Goal: Task Accomplishment & Management: Complete application form

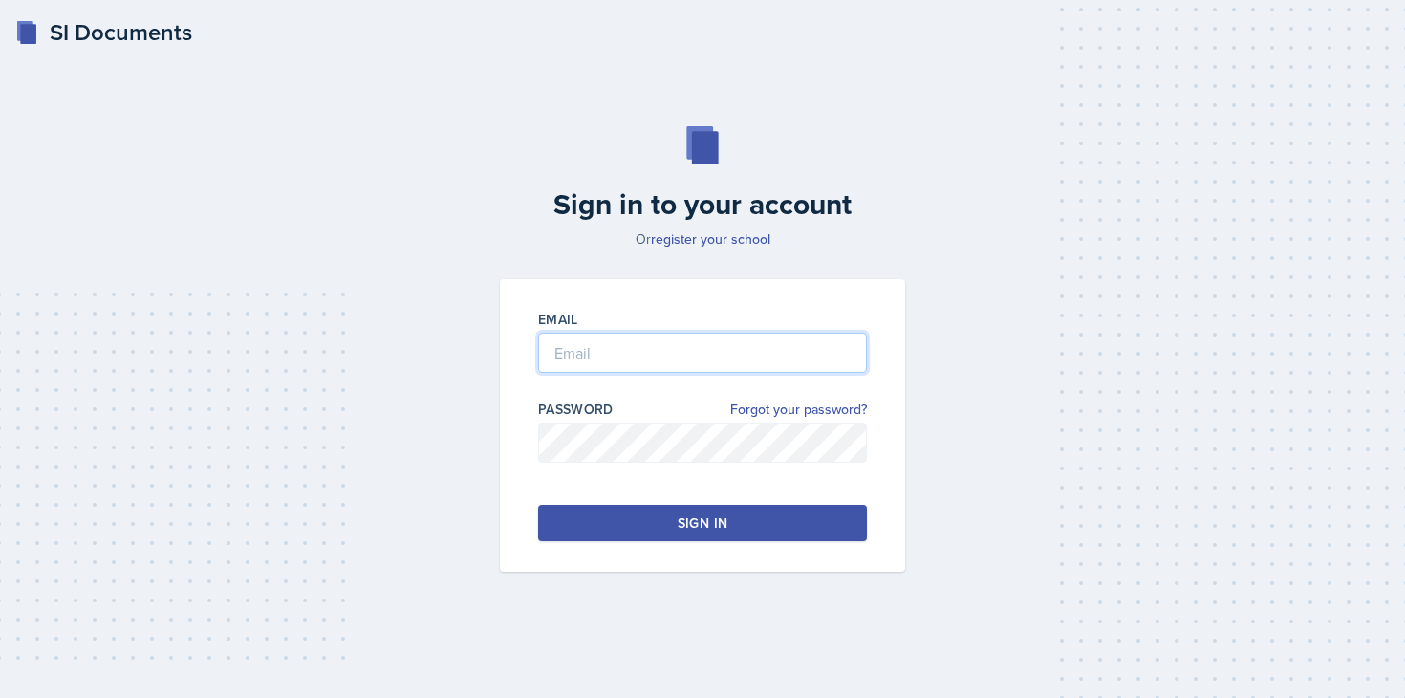
click at [684, 358] on input "email" at bounding box center [702, 353] width 329 height 40
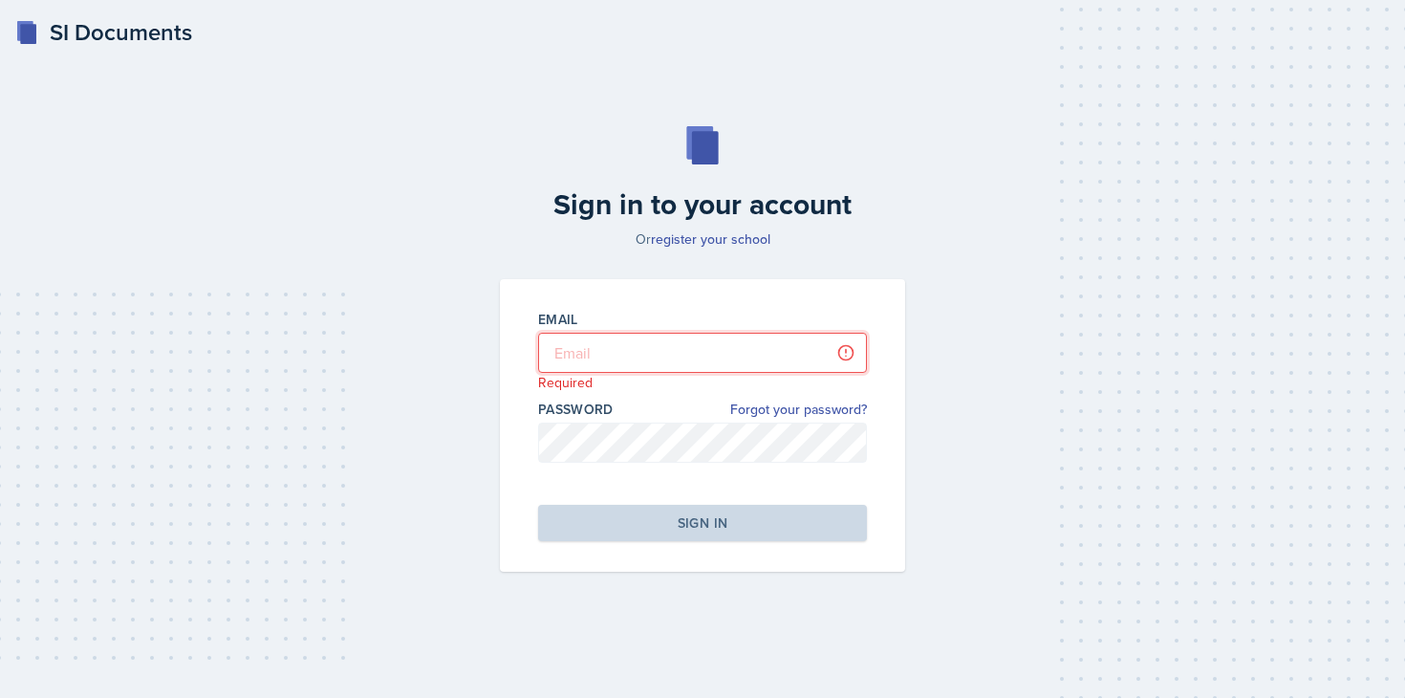
type input "[PERSON_NAME][EMAIL_ADDRESS][DOMAIN_NAME]"
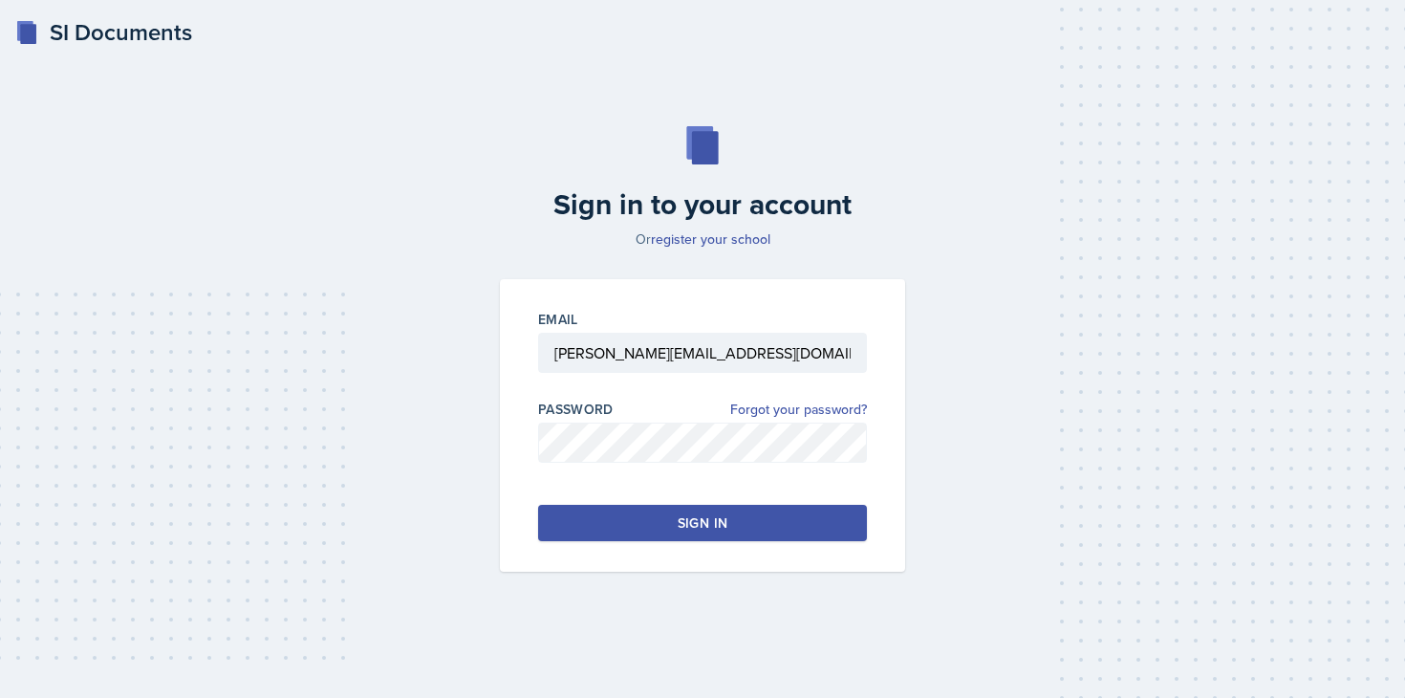
click at [706, 528] on div "Sign in" at bounding box center [703, 522] width 50 height 19
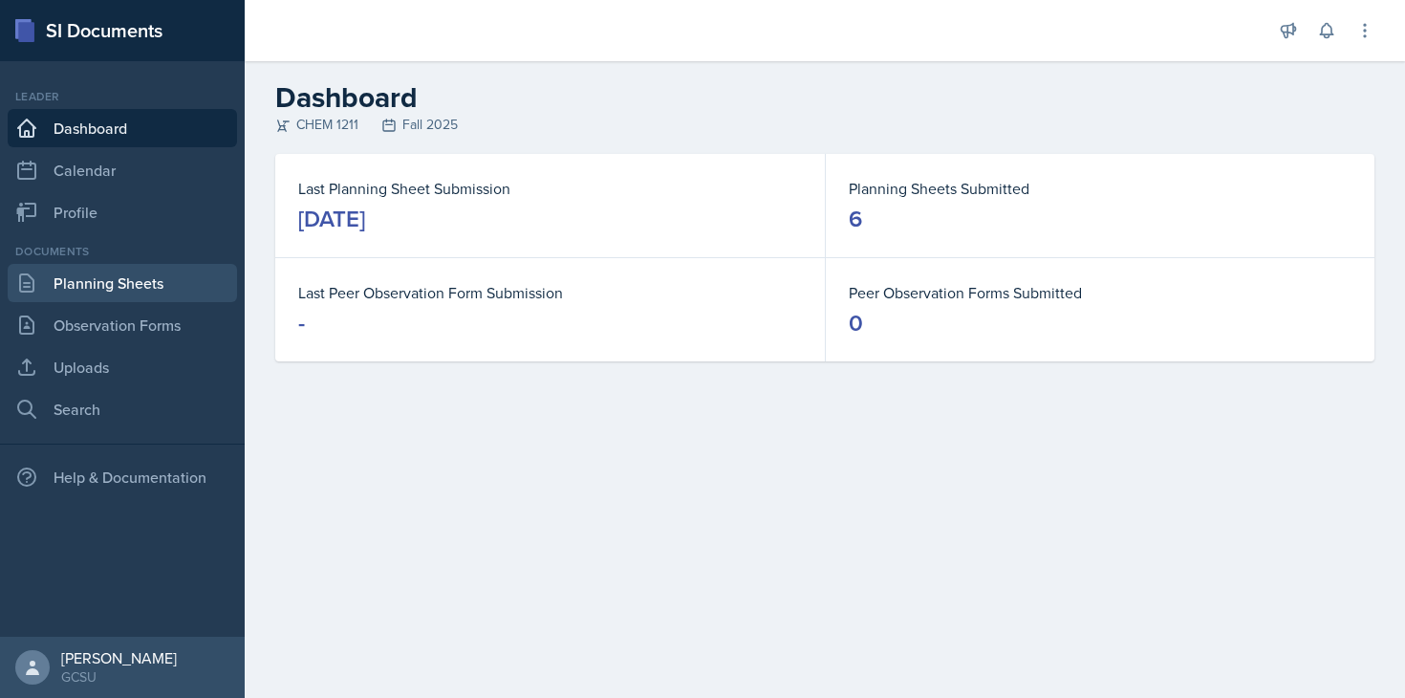
click at [137, 280] on link "Planning Sheets" at bounding box center [122, 283] width 229 height 38
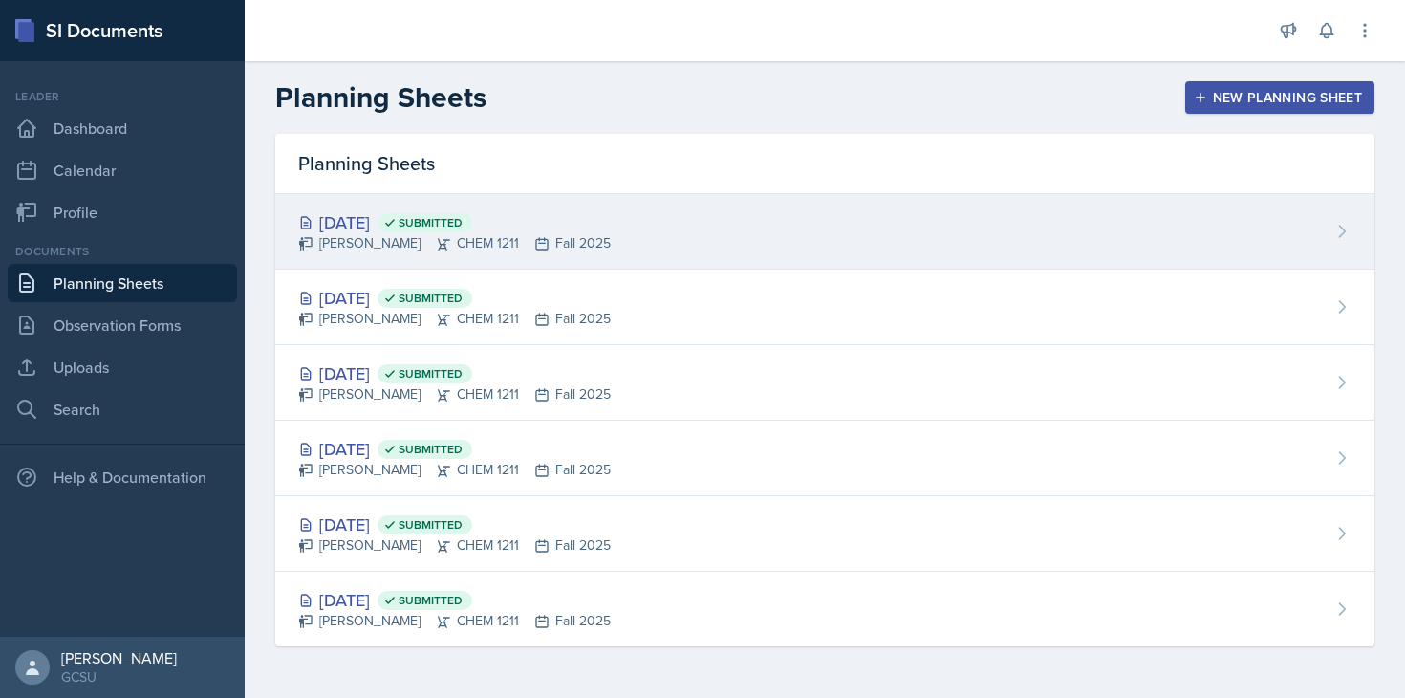
click at [598, 233] on div "[DATE] Submitted [PERSON_NAME] CHEM 1211 Fall 2025" at bounding box center [824, 232] width 1099 height 76
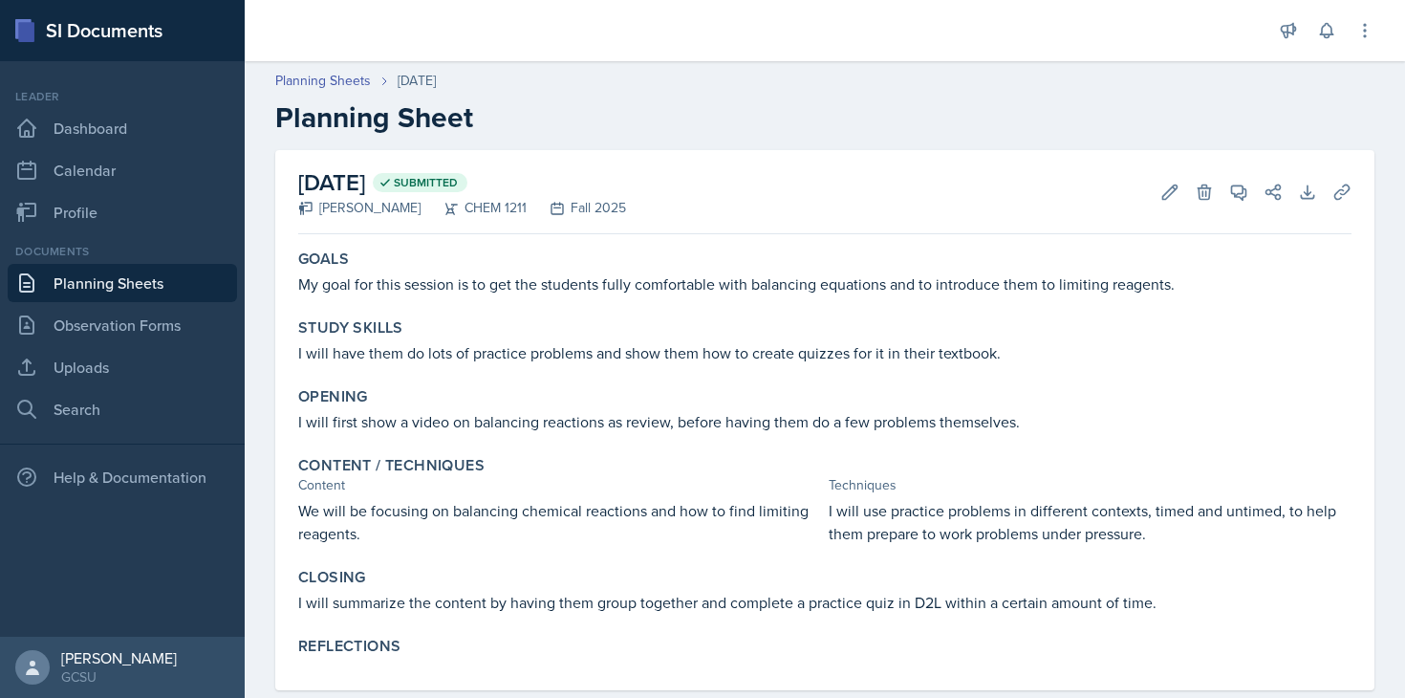
scroll to position [38, 0]
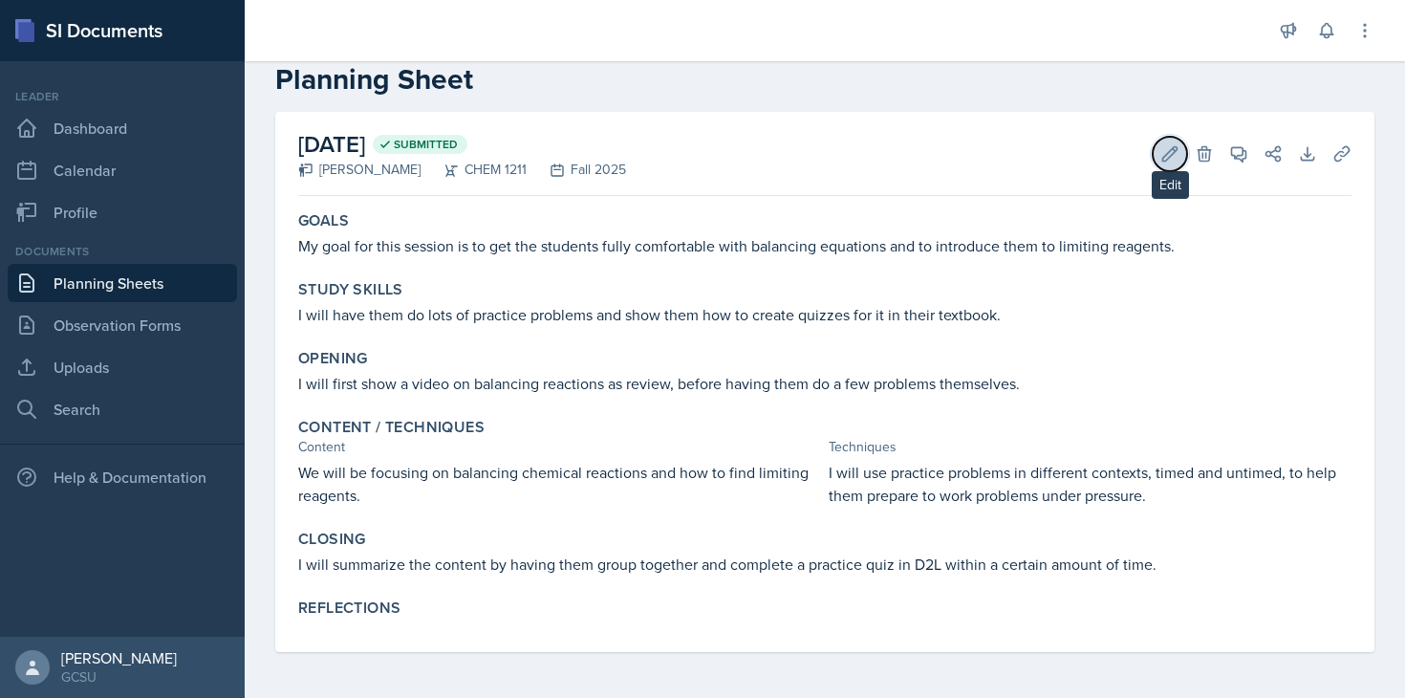
click at [1163, 159] on icon at bounding box center [1170, 153] width 19 height 19
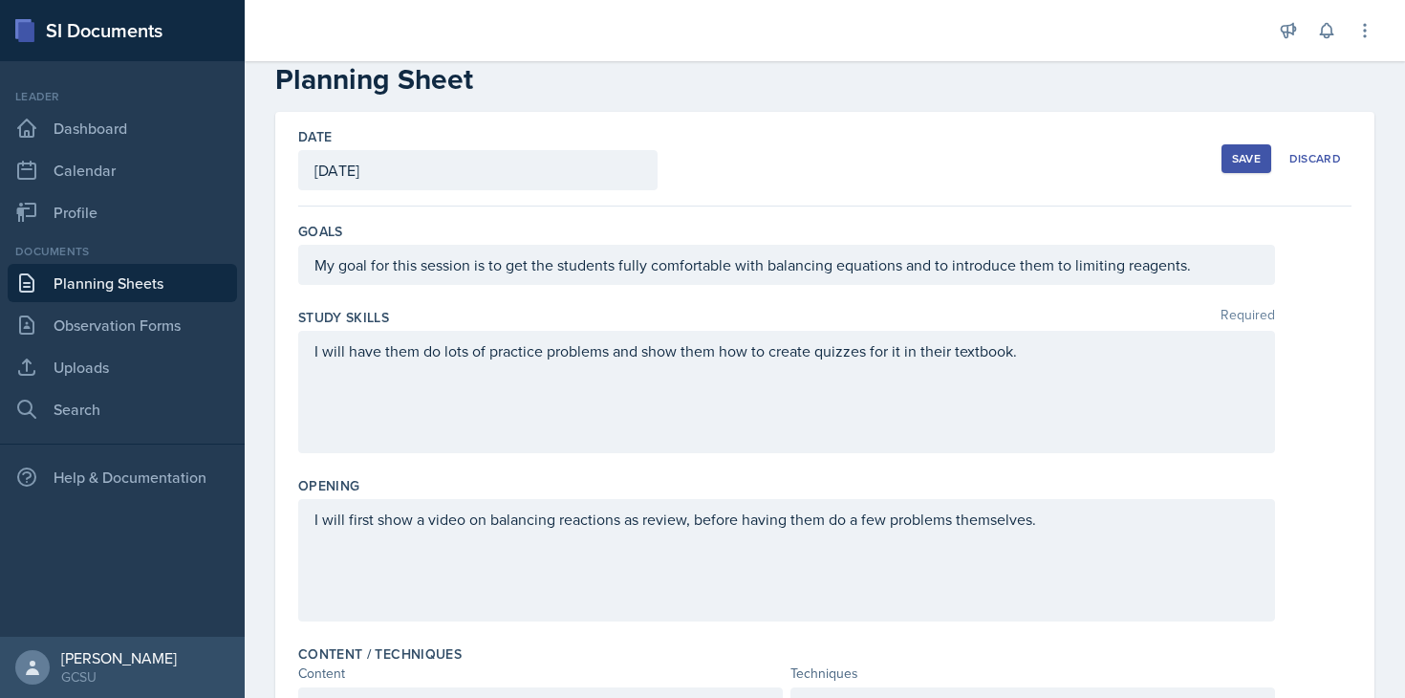
scroll to position [599, 0]
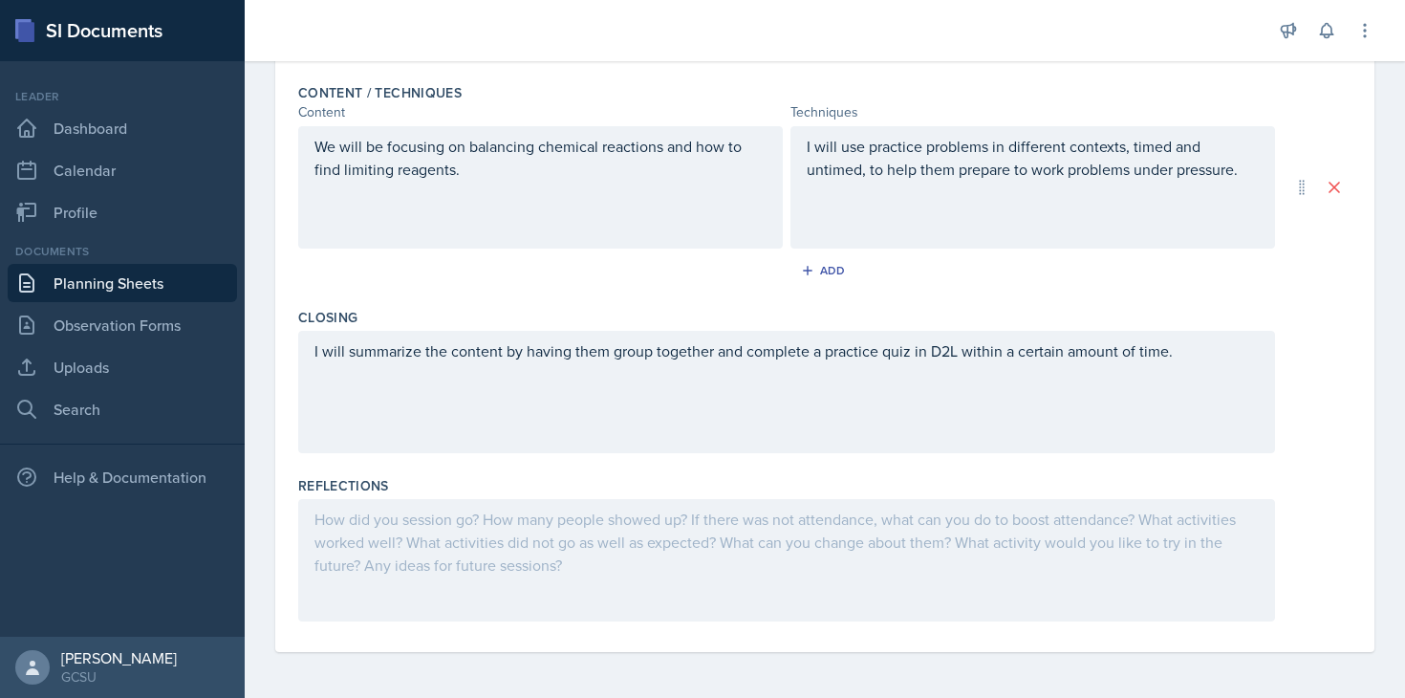
click at [525, 568] on div at bounding box center [786, 560] width 977 height 122
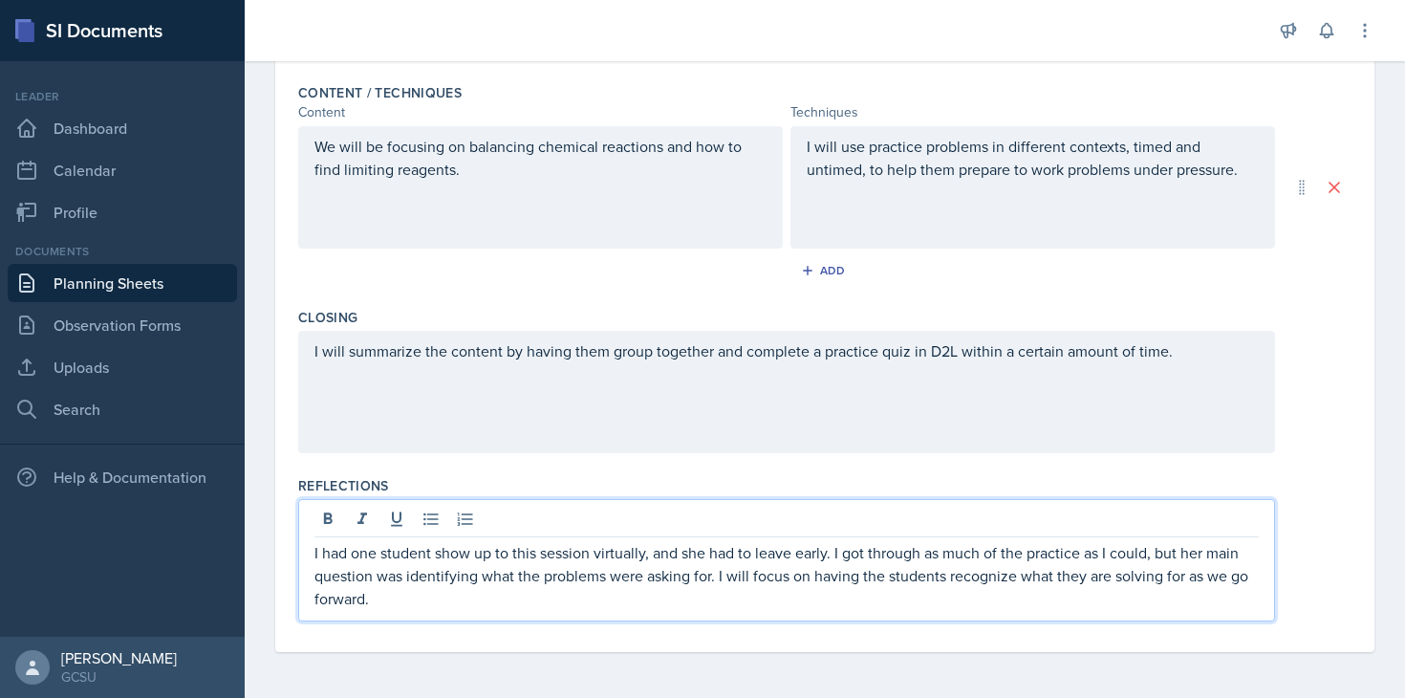
click at [1240, 479] on div "Reflections" at bounding box center [824, 485] width 1053 height 19
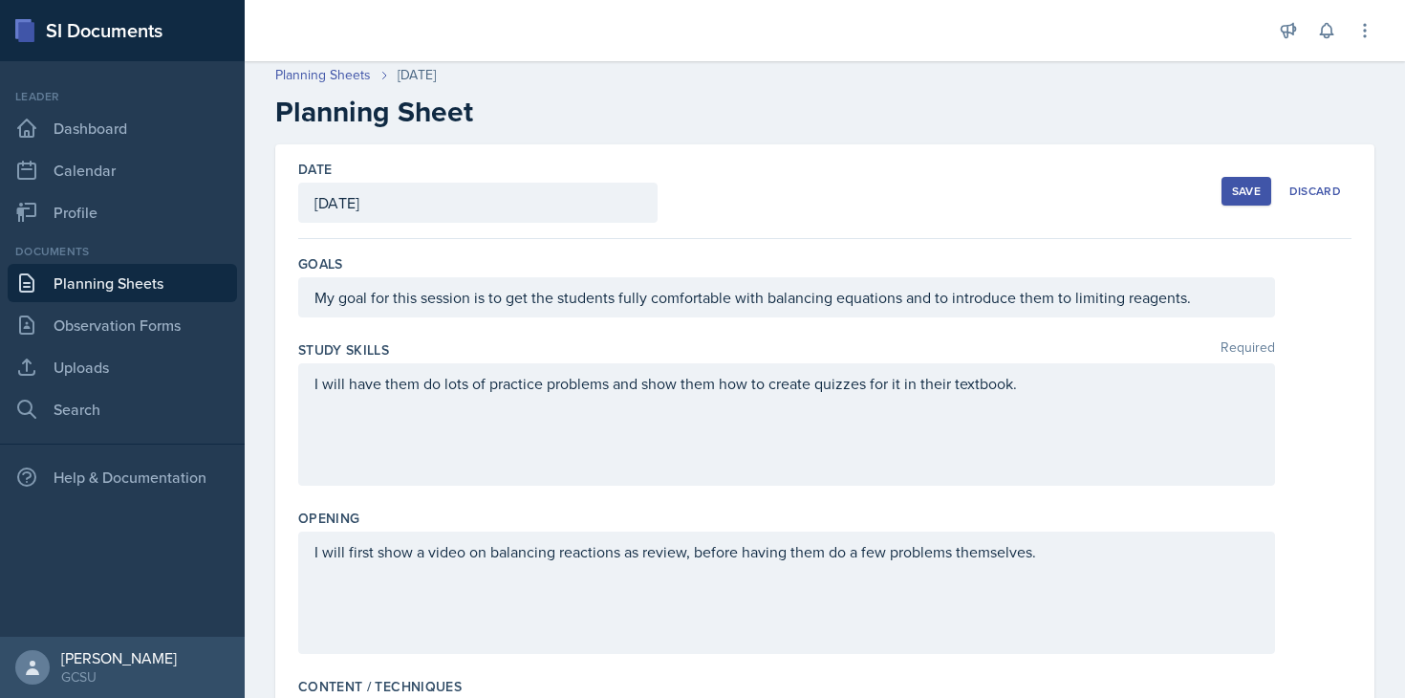
scroll to position [0, 0]
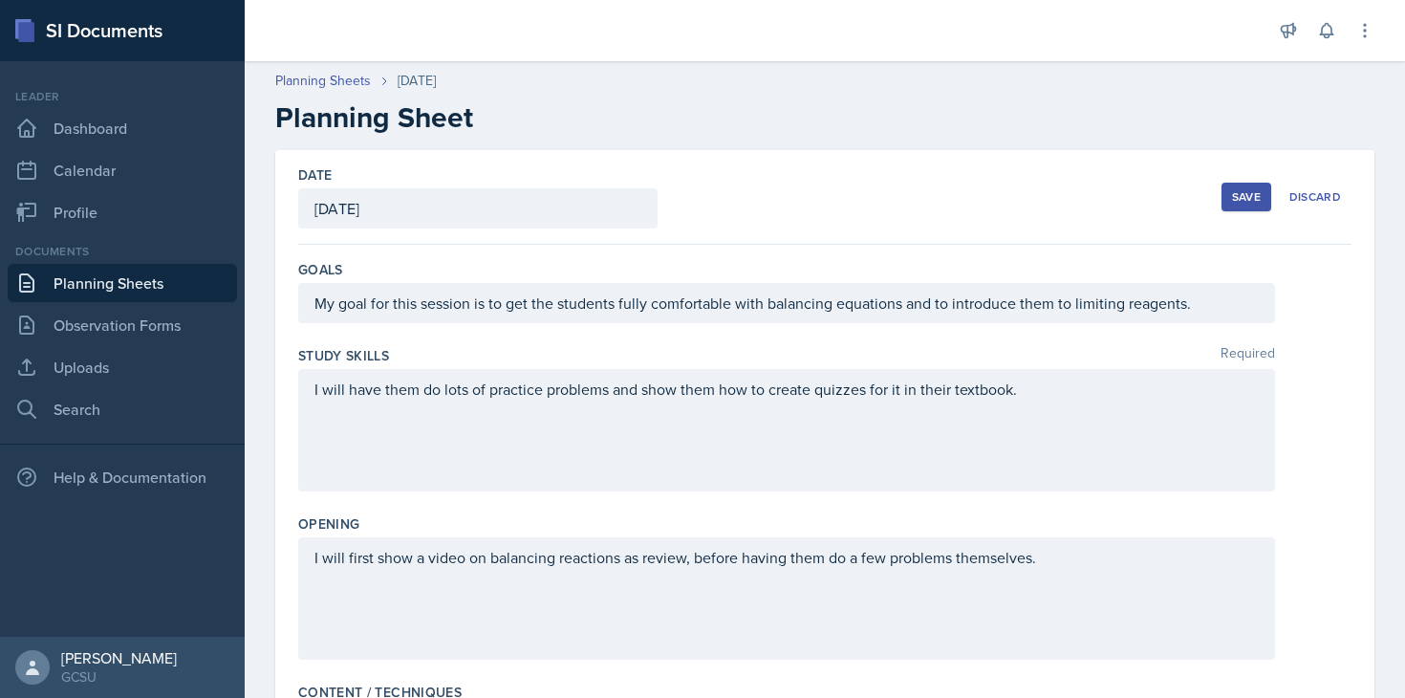
click at [1257, 206] on button "Save" at bounding box center [1247, 197] width 50 height 29
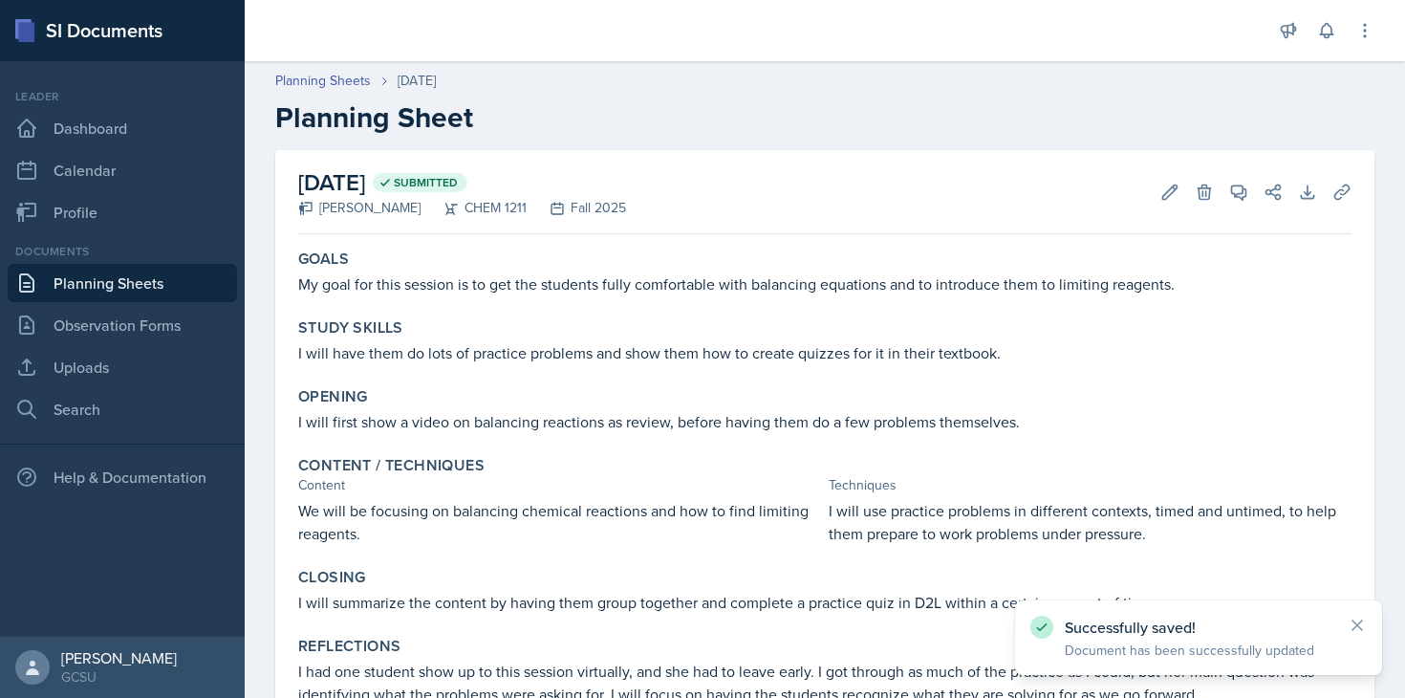
click at [145, 293] on link "Planning Sheets" at bounding box center [122, 283] width 229 height 38
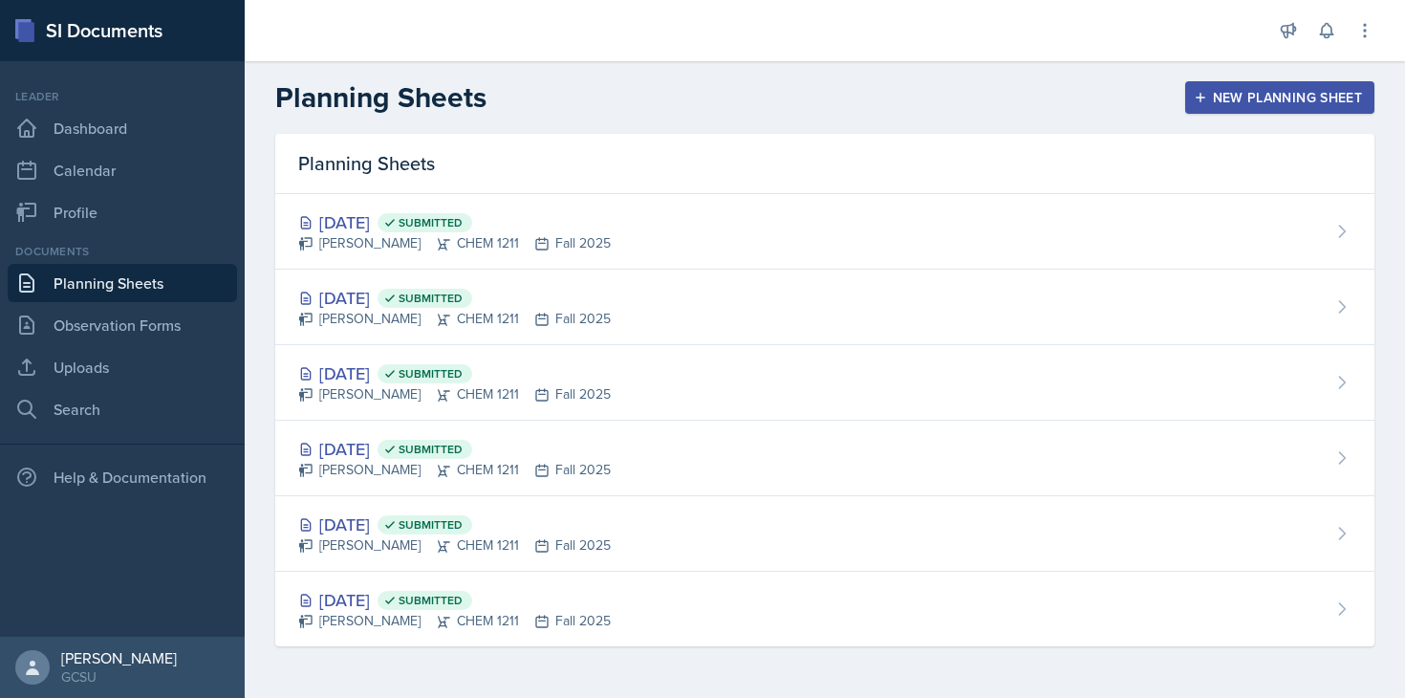
click at [1244, 107] on button "New Planning Sheet" at bounding box center [1279, 97] width 189 height 33
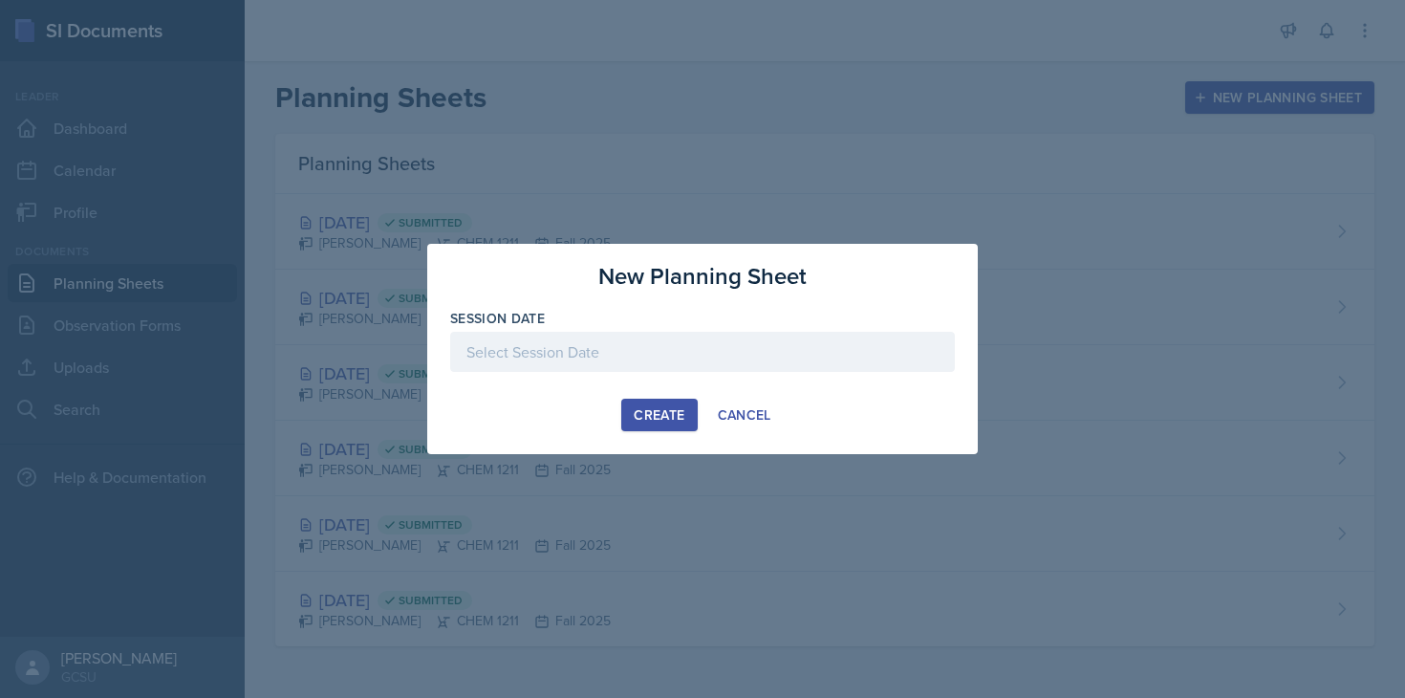
click at [604, 370] on div at bounding box center [702, 352] width 505 height 40
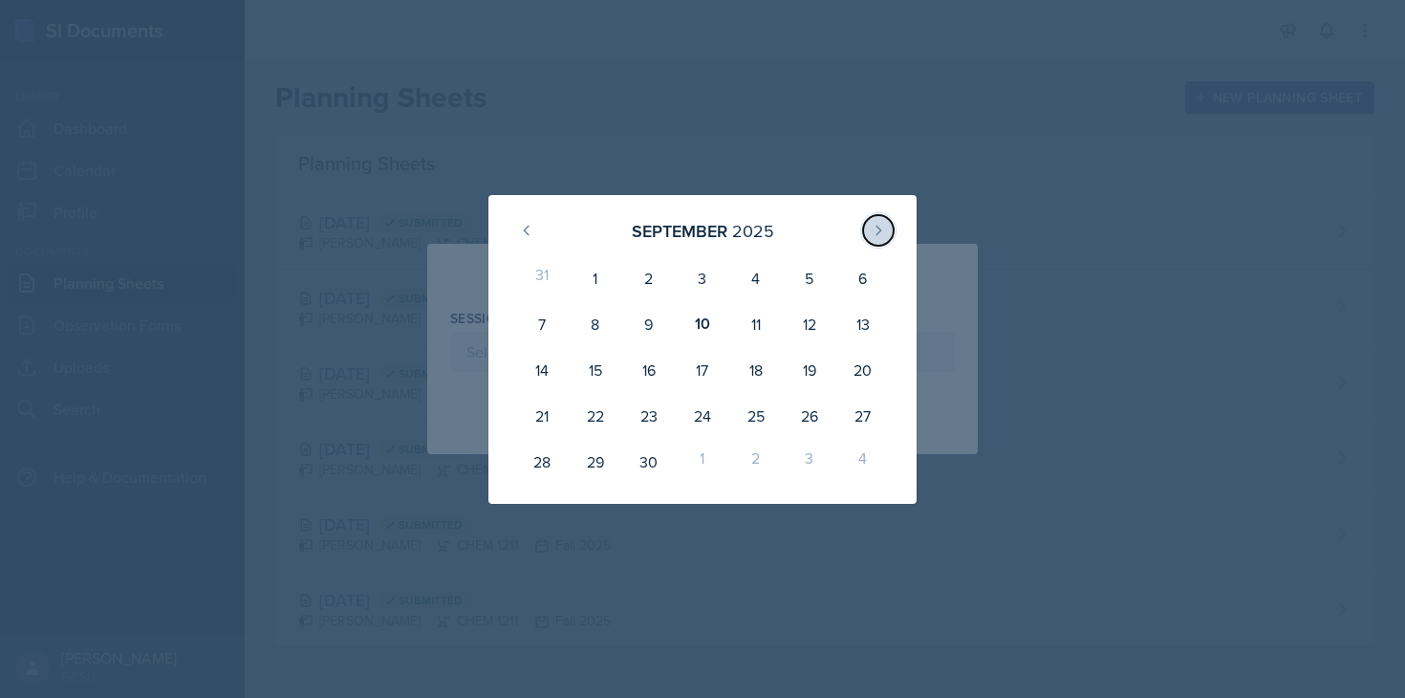
click at [877, 227] on icon at bounding box center [879, 230] width 5 height 9
click at [540, 235] on button at bounding box center [526, 230] width 31 height 31
click at [709, 329] on div "10" at bounding box center [703, 324] width 54 height 46
type input "[DATE]"
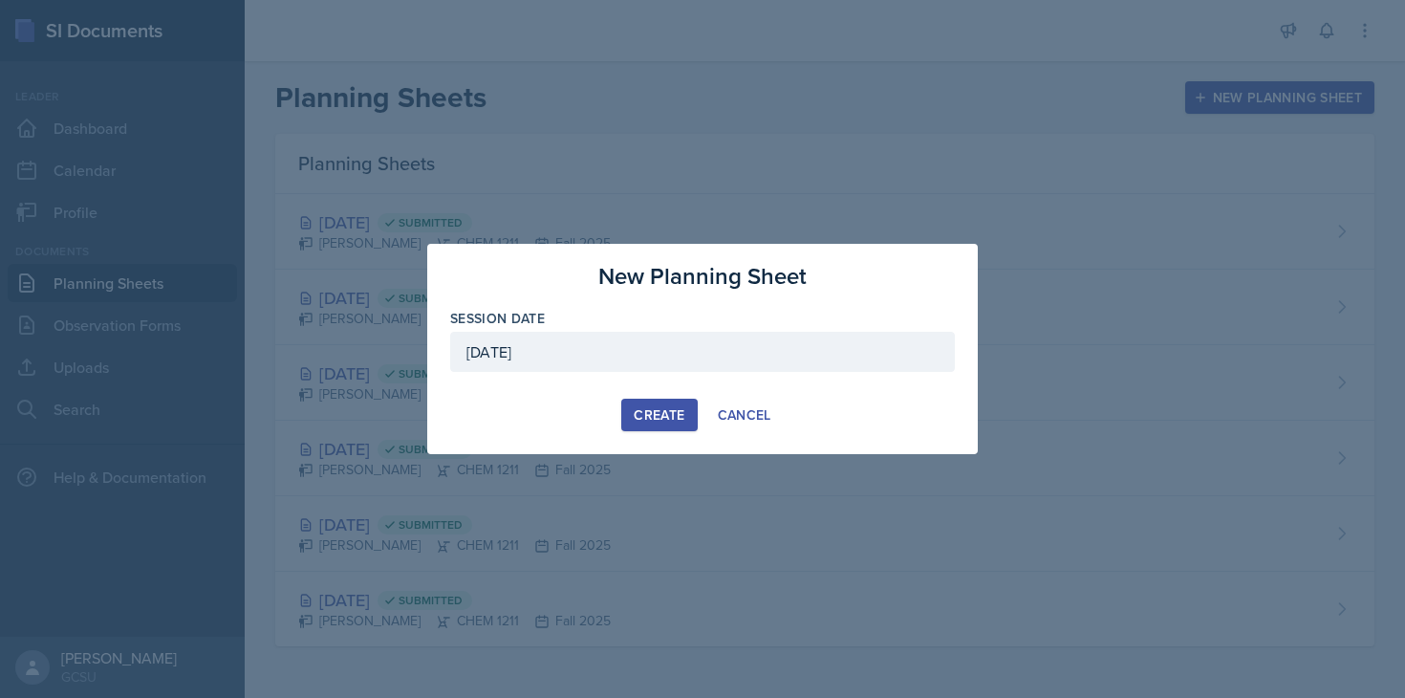
click at [656, 416] on div "Create" at bounding box center [659, 414] width 51 height 15
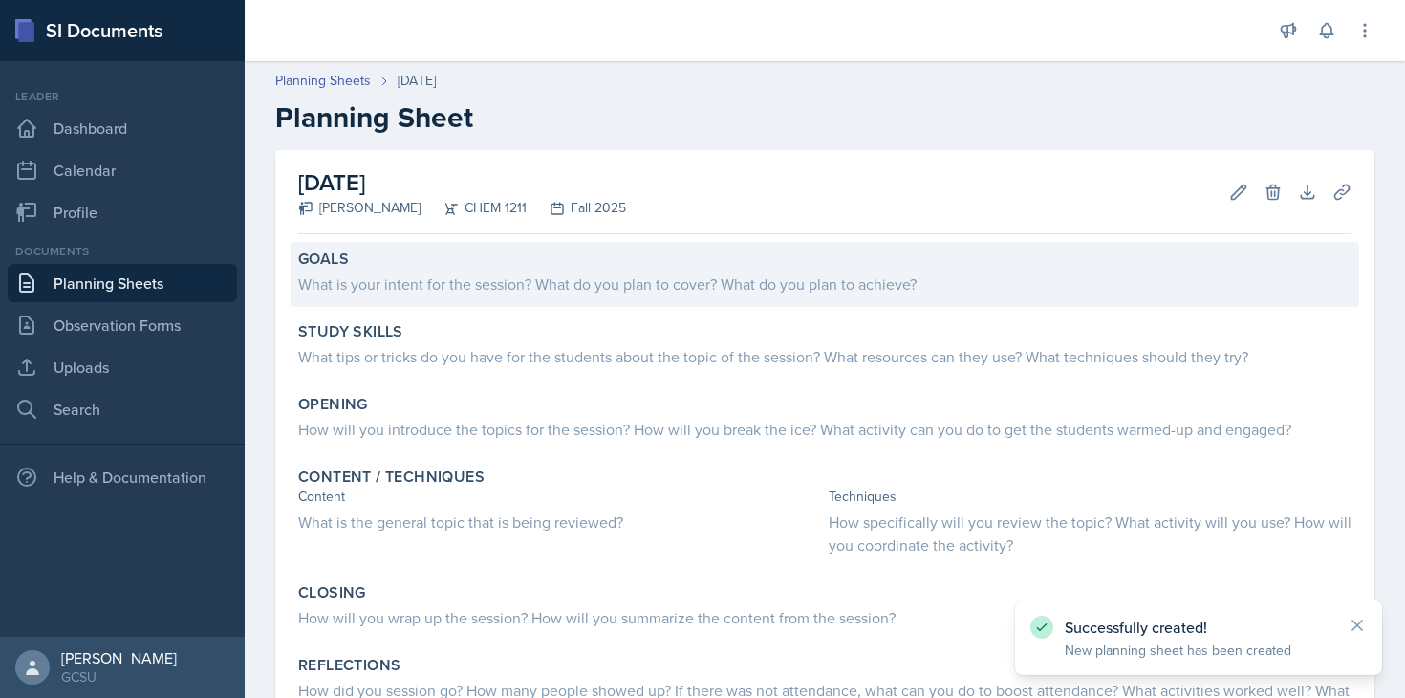
click at [623, 297] on div "Goals What is your intent for the session? What do you plan to cover? What do y…" at bounding box center [825, 274] width 1069 height 65
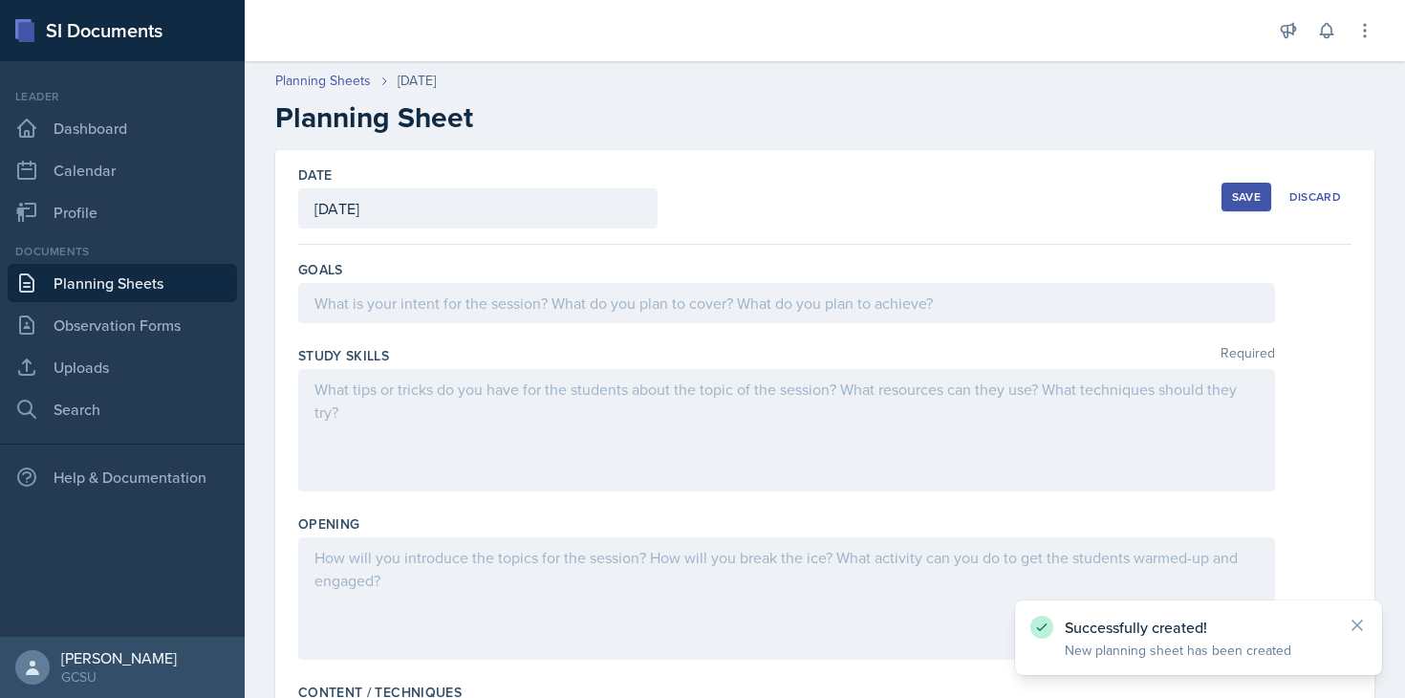
click at [620, 293] on div at bounding box center [786, 303] width 977 height 40
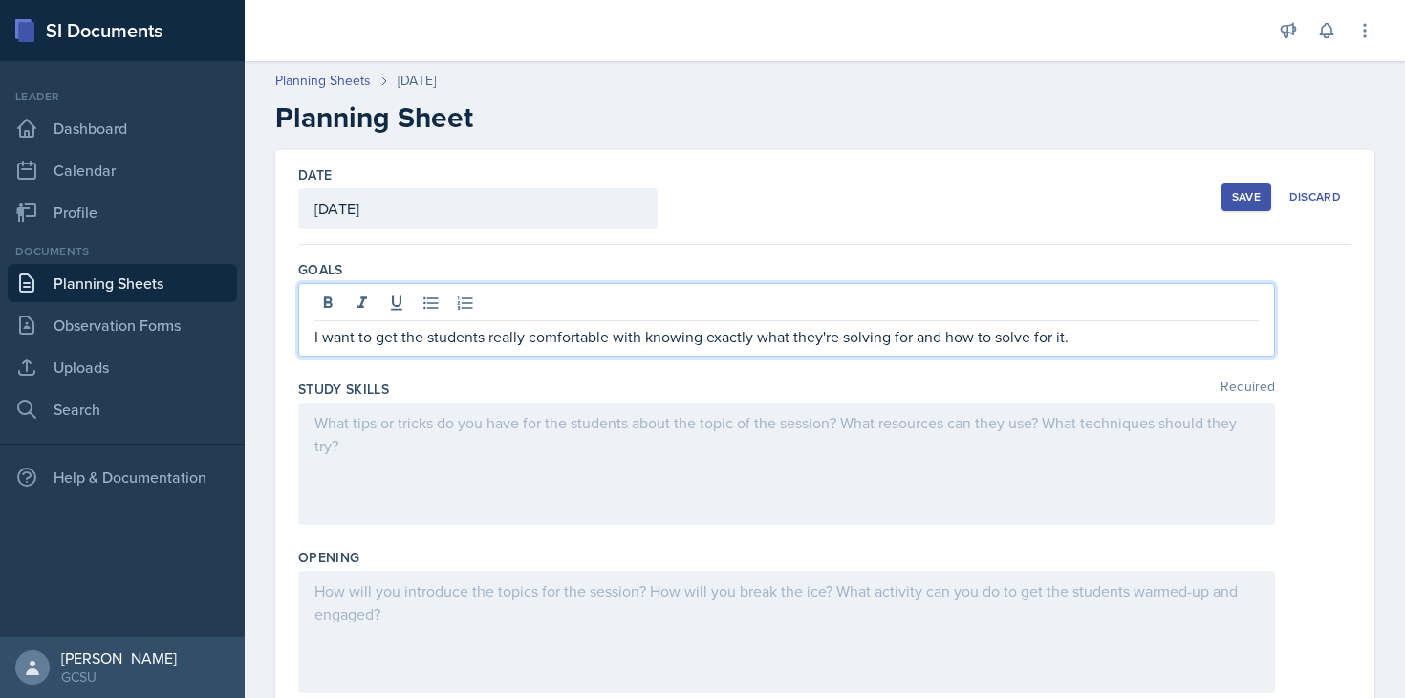
scroll to position [32, 0]
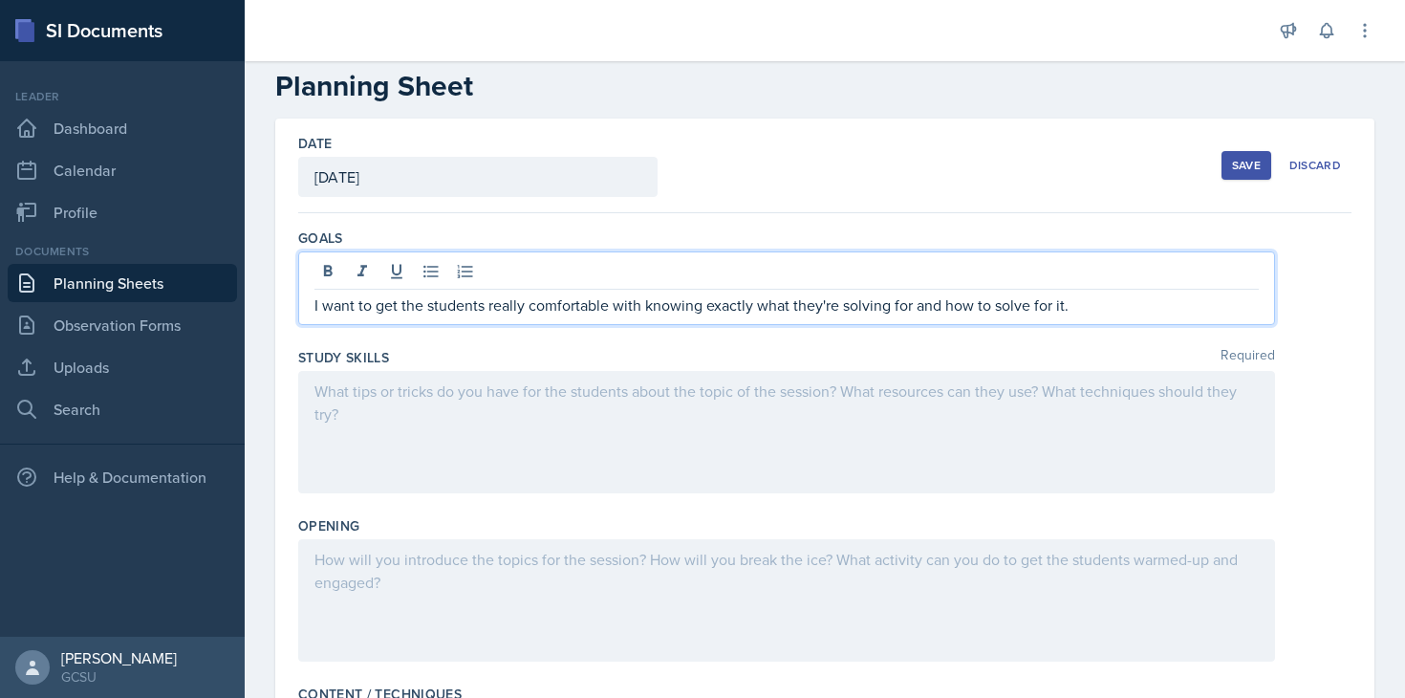
click at [651, 365] on div "Study Skills Required" at bounding box center [824, 357] width 1053 height 19
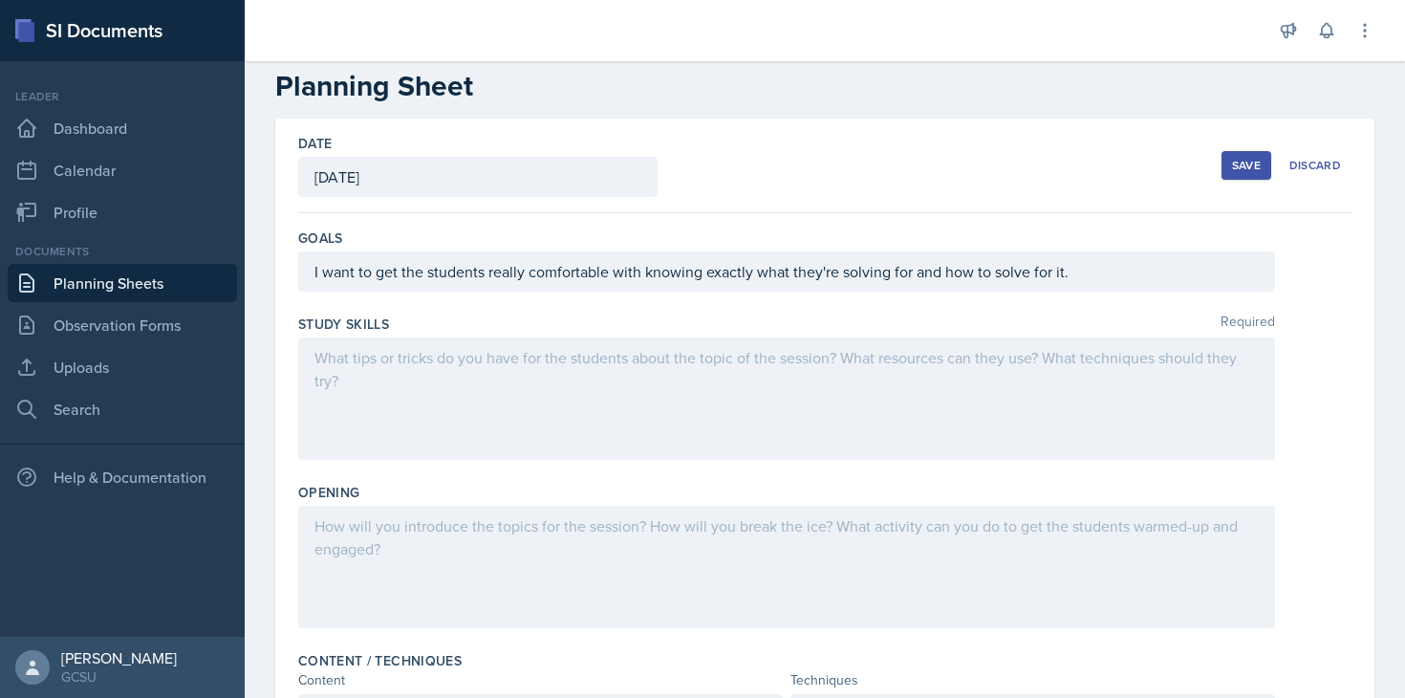
click at [606, 380] on div at bounding box center [786, 398] width 977 height 122
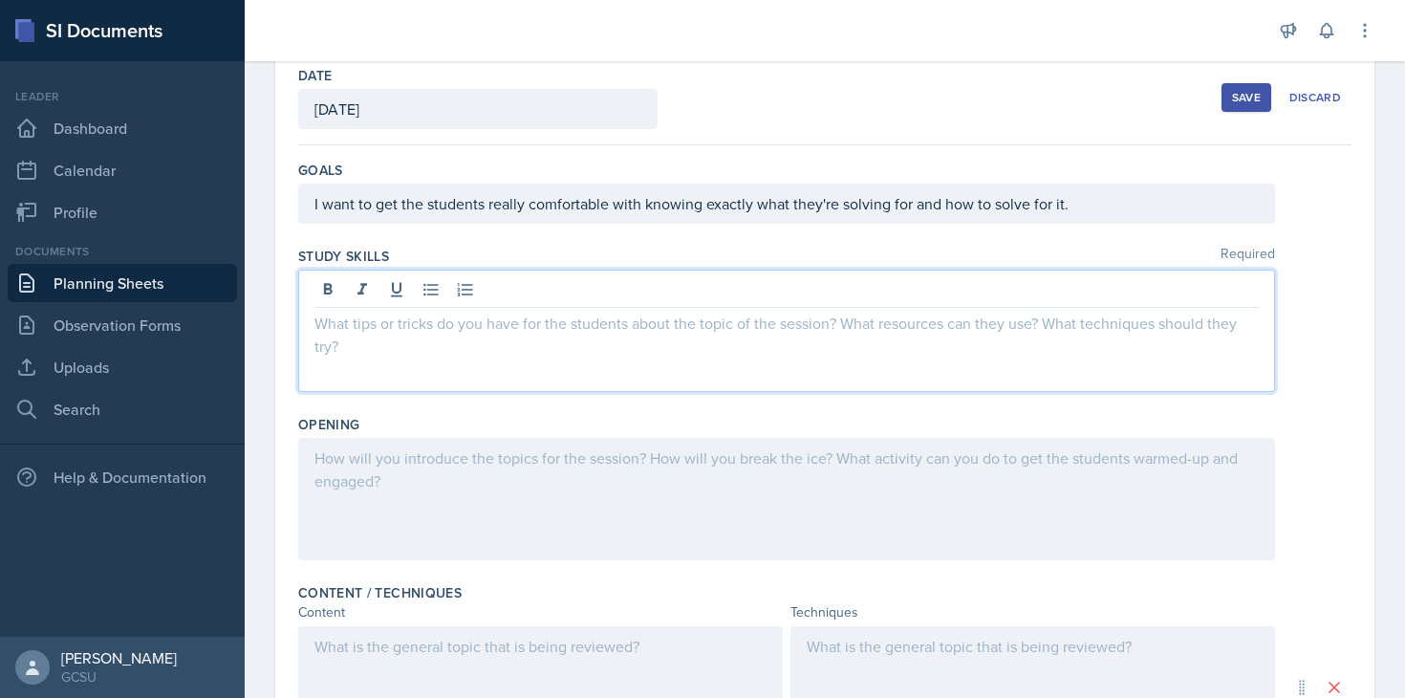
scroll to position [97, 0]
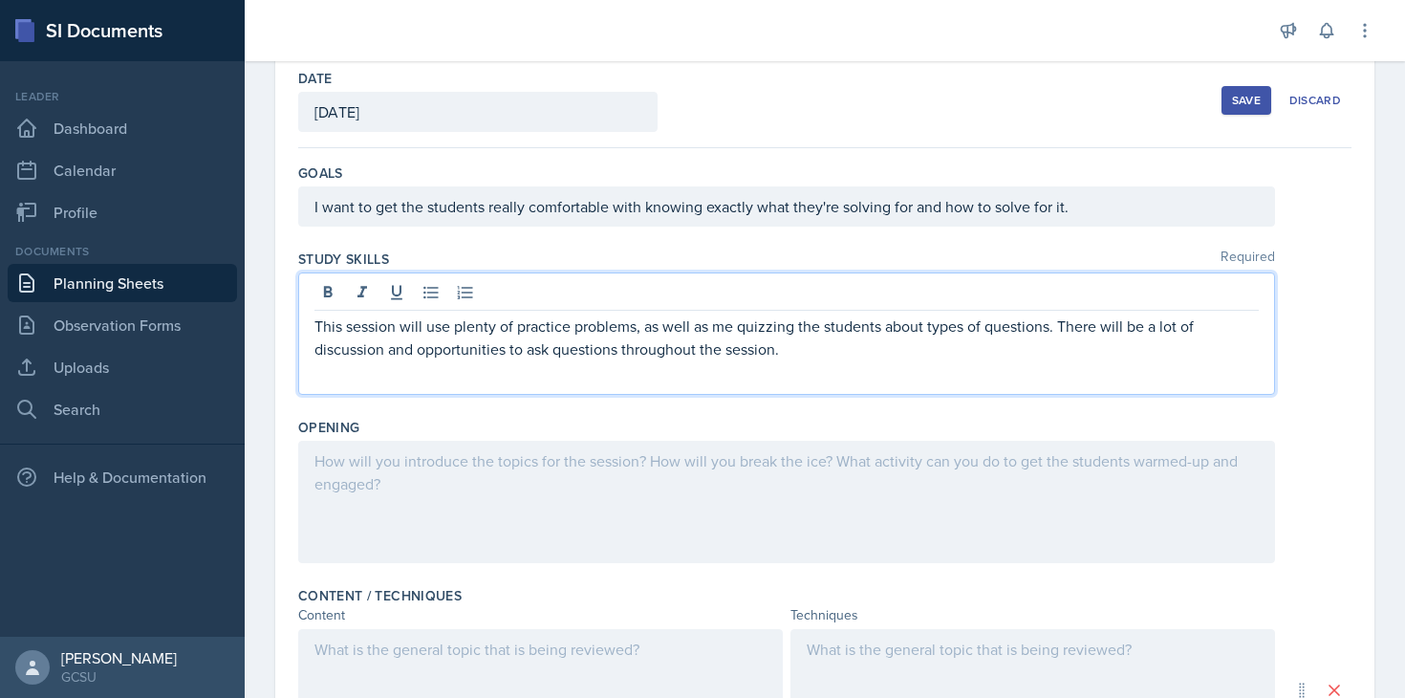
click at [390, 508] on div at bounding box center [786, 502] width 977 height 122
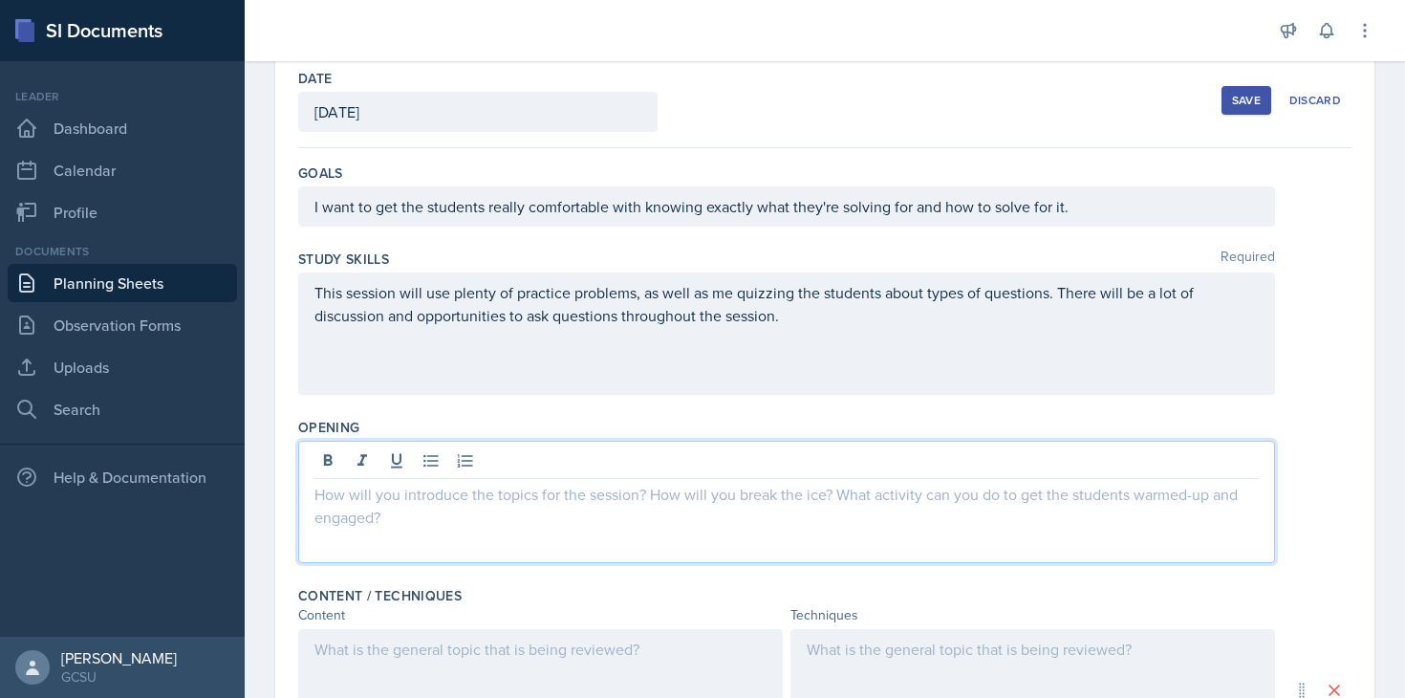
scroll to position [130, 0]
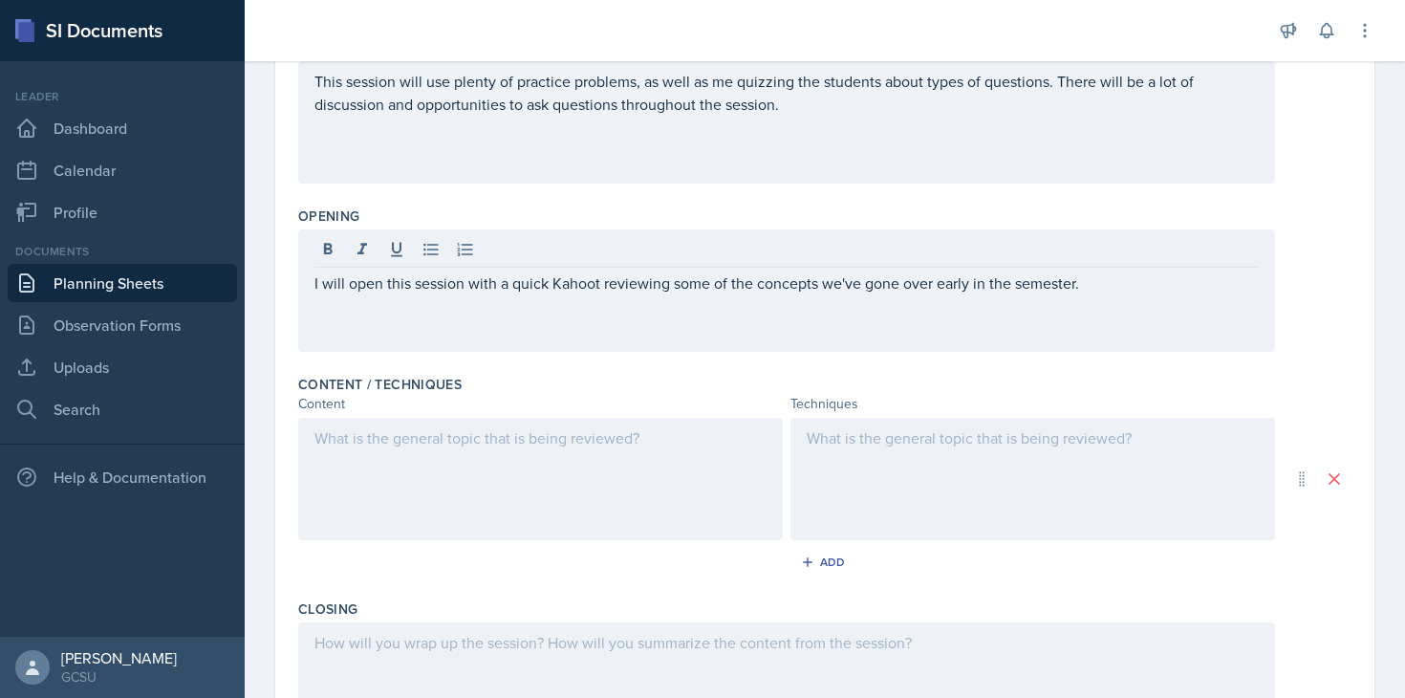
click at [577, 476] on div at bounding box center [540, 479] width 485 height 122
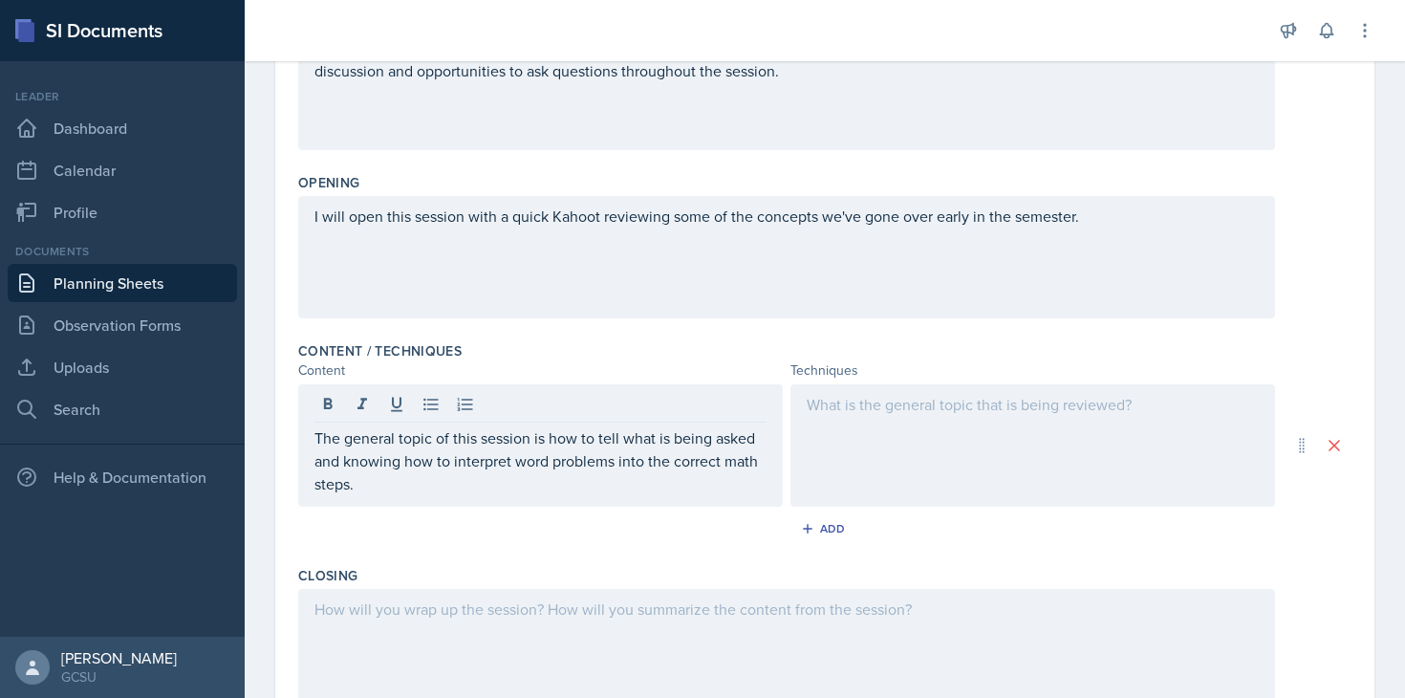
click at [940, 428] on div at bounding box center [1033, 445] width 485 height 122
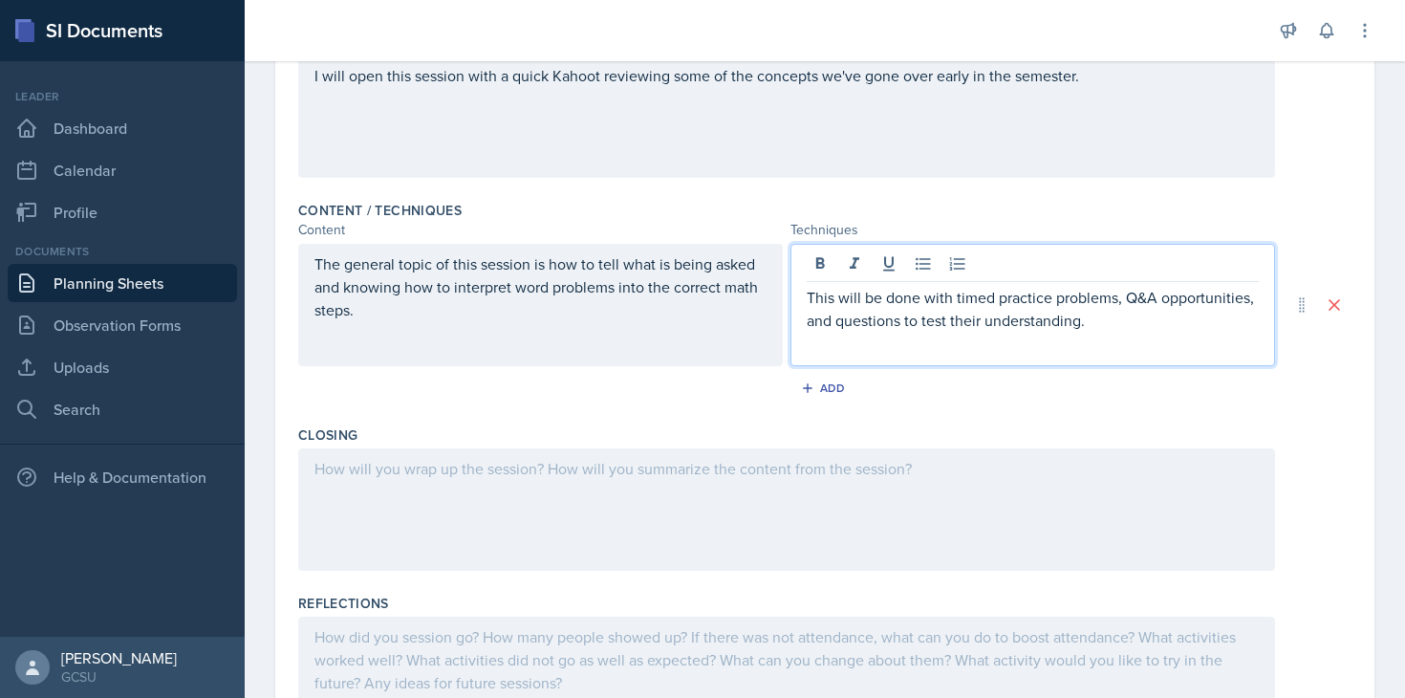
scroll to position [488, 0]
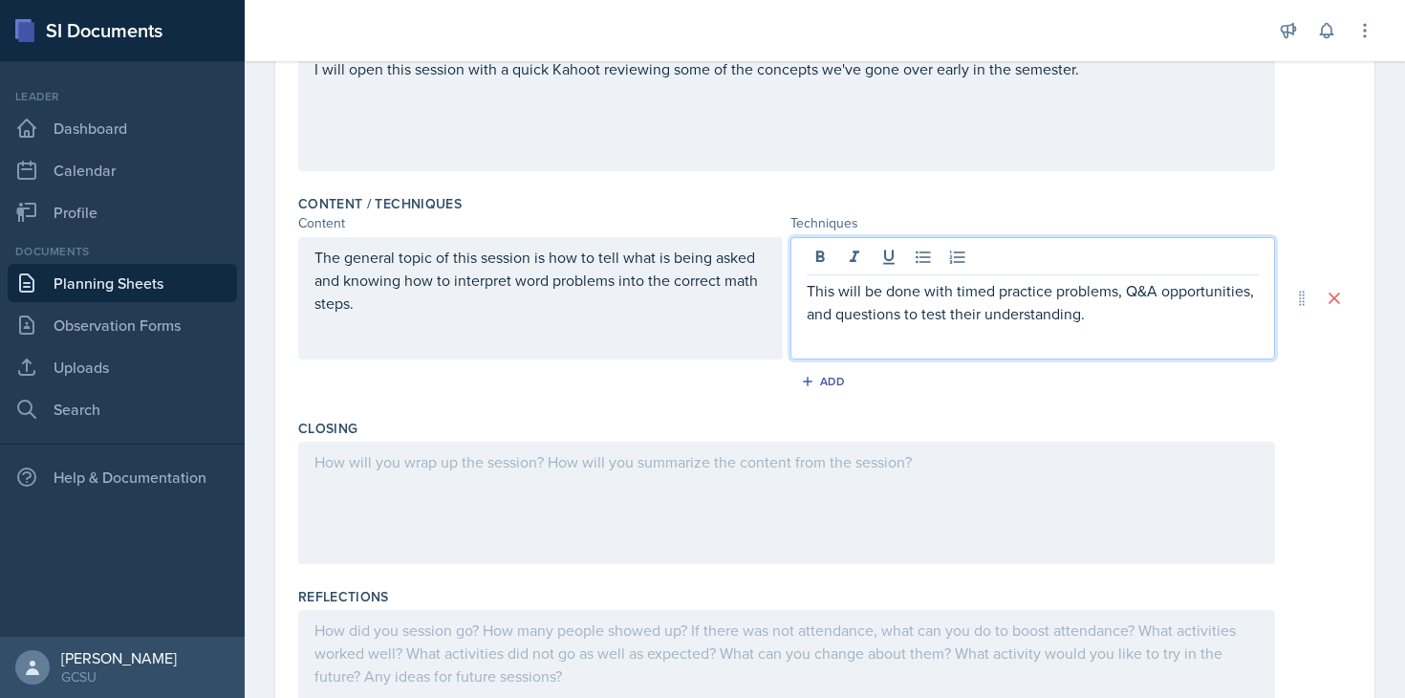
click at [771, 513] on div at bounding box center [786, 503] width 977 height 122
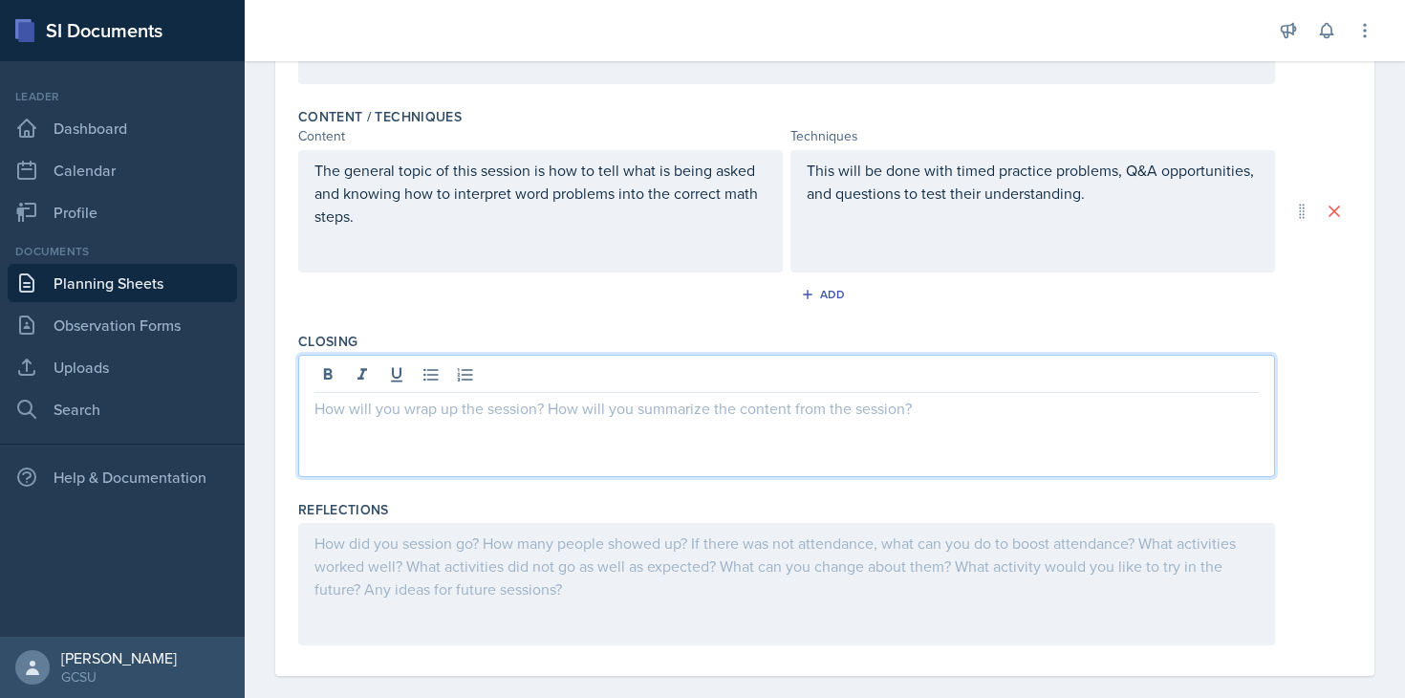
scroll to position [577, 0]
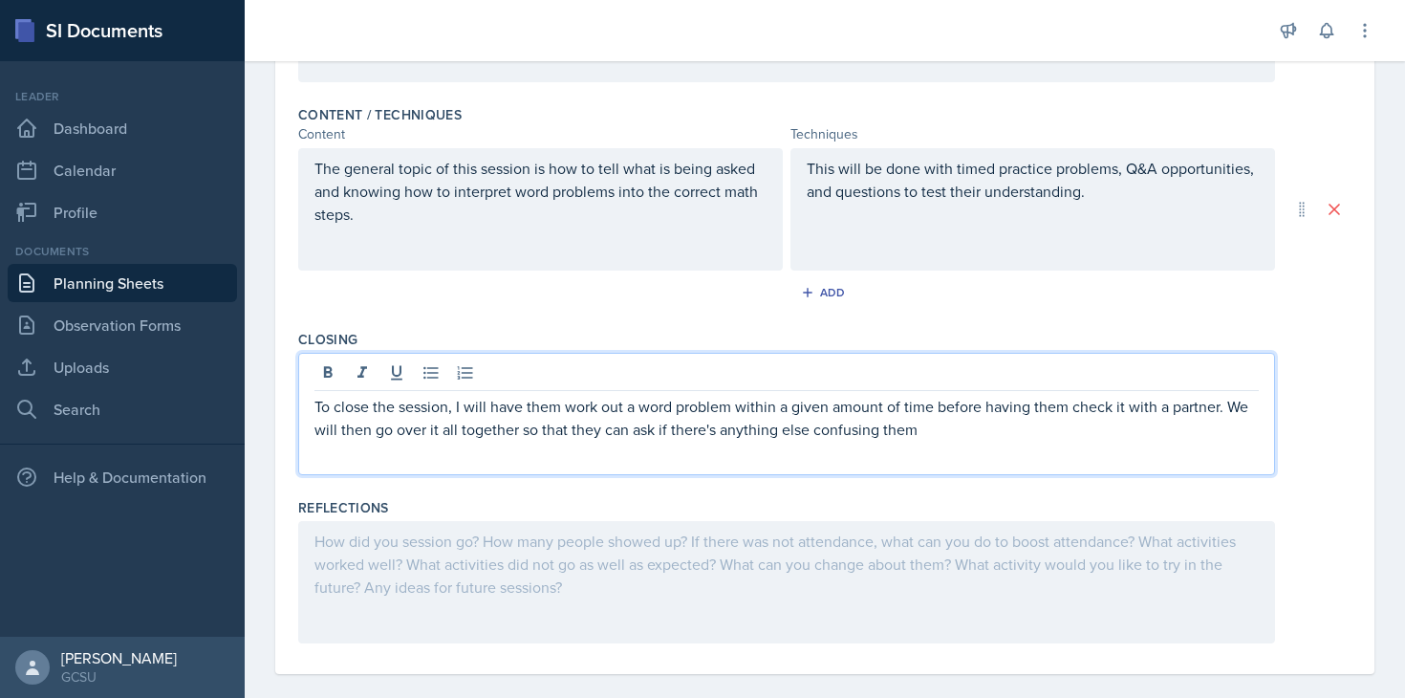
click at [661, 426] on p "To close the session, I will have them work out a word problem within a given a…" at bounding box center [787, 418] width 944 height 46
click at [1021, 434] on p "To close the session, I will have them work out a word problem within a given a…" at bounding box center [787, 418] width 944 height 46
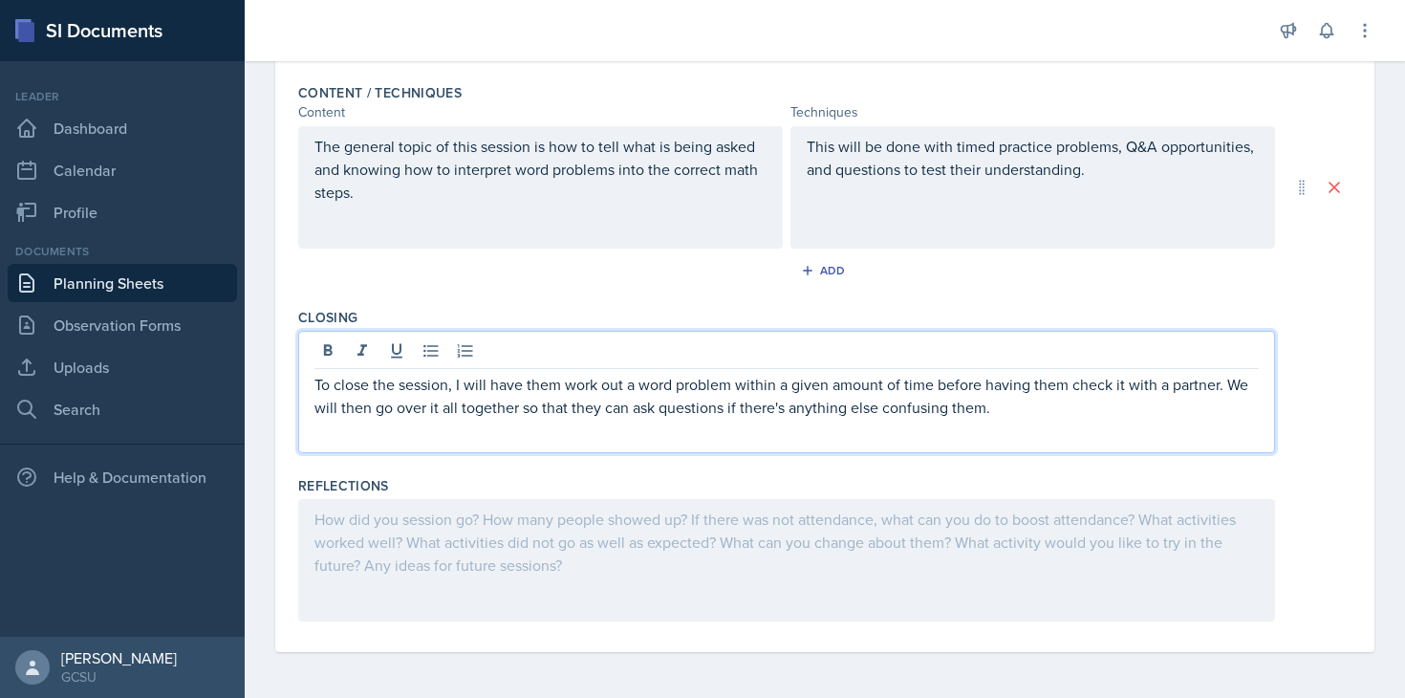
scroll to position [0, 0]
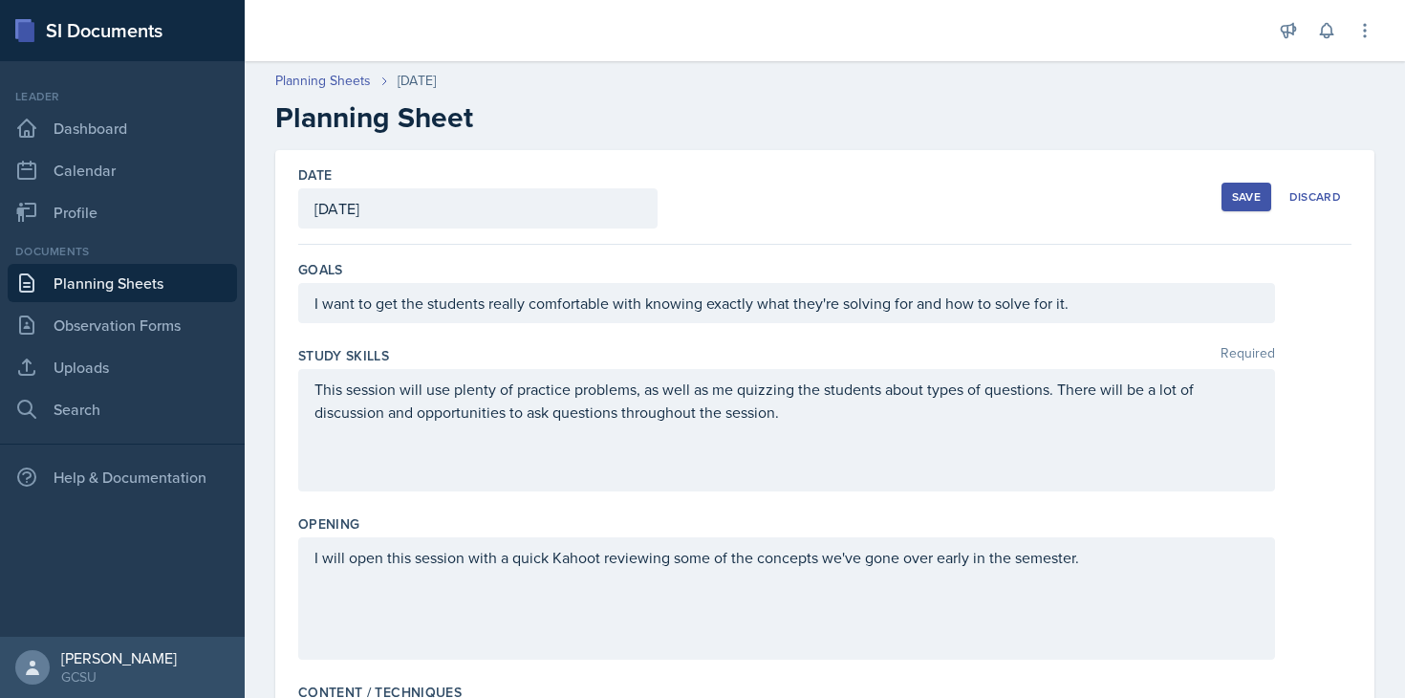
click at [1265, 198] on button "Save" at bounding box center [1247, 197] width 50 height 29
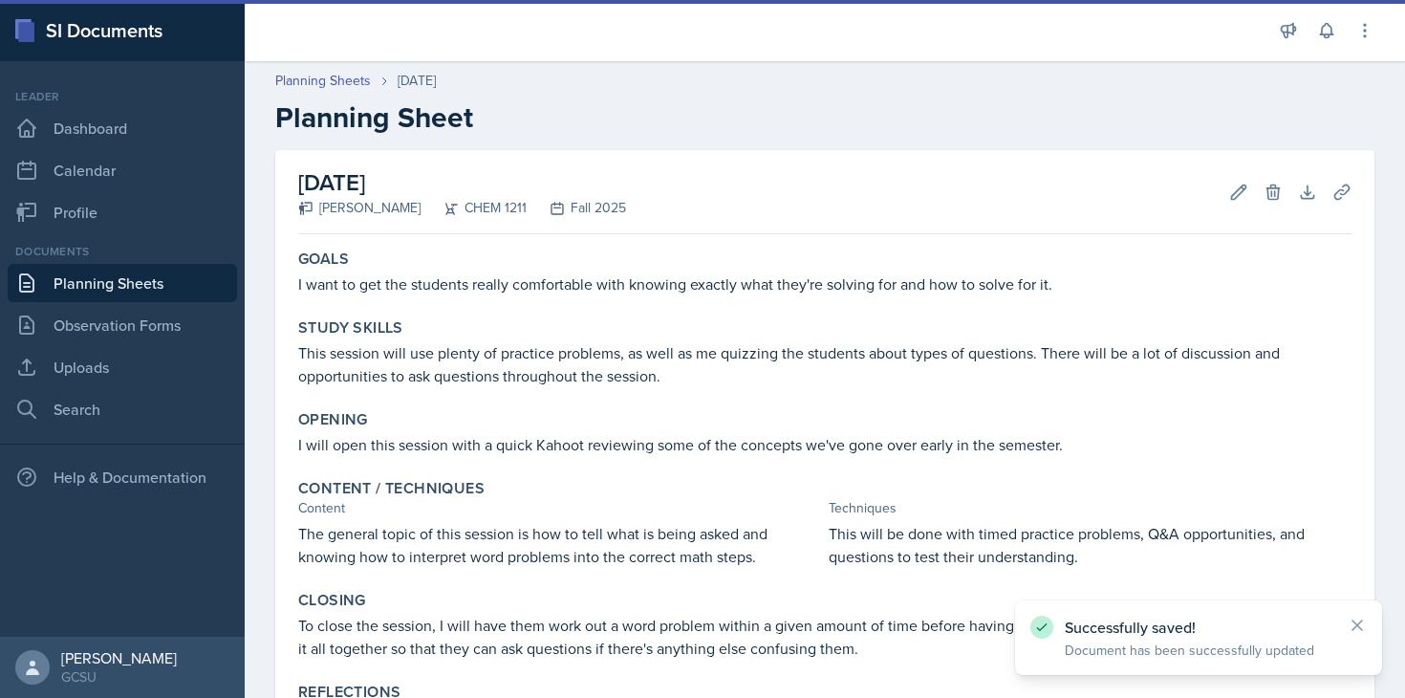
scroll to position [212, 0]
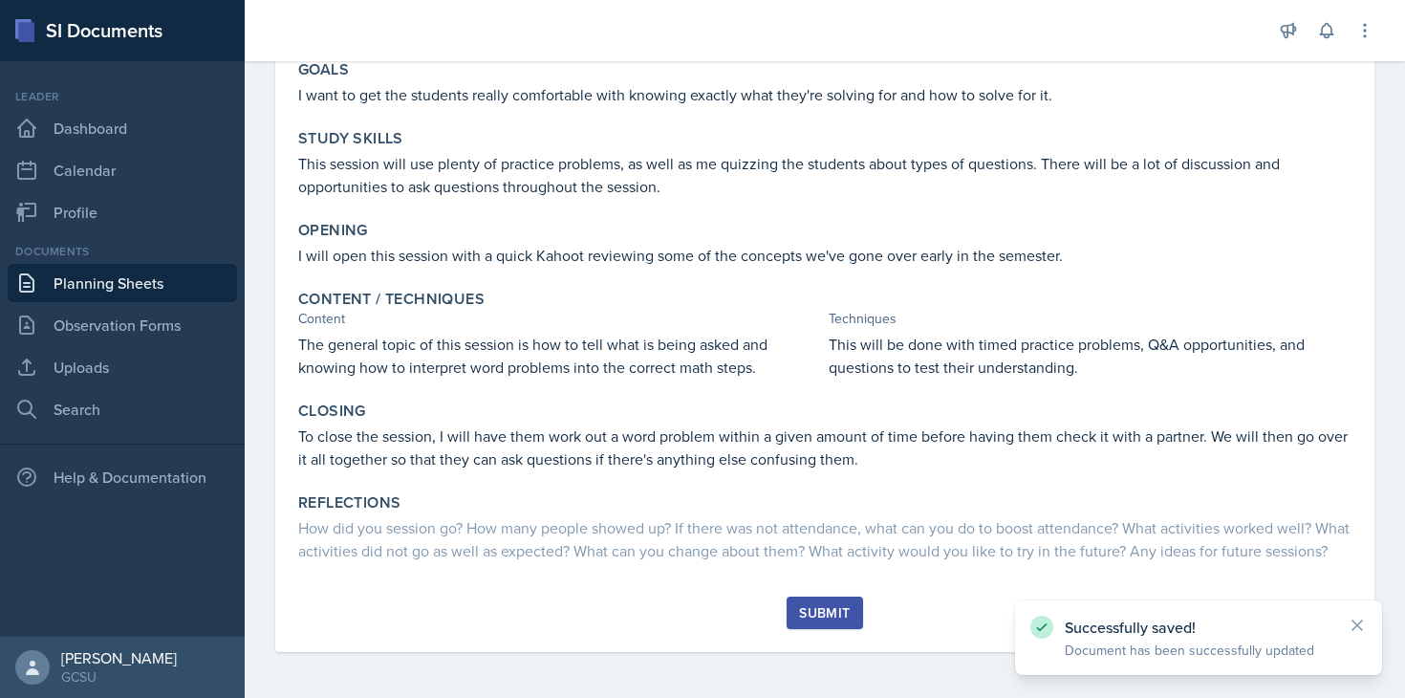
click at [834, 611] on div "Submit" at bounding box center [824, 612] width 51 height 15
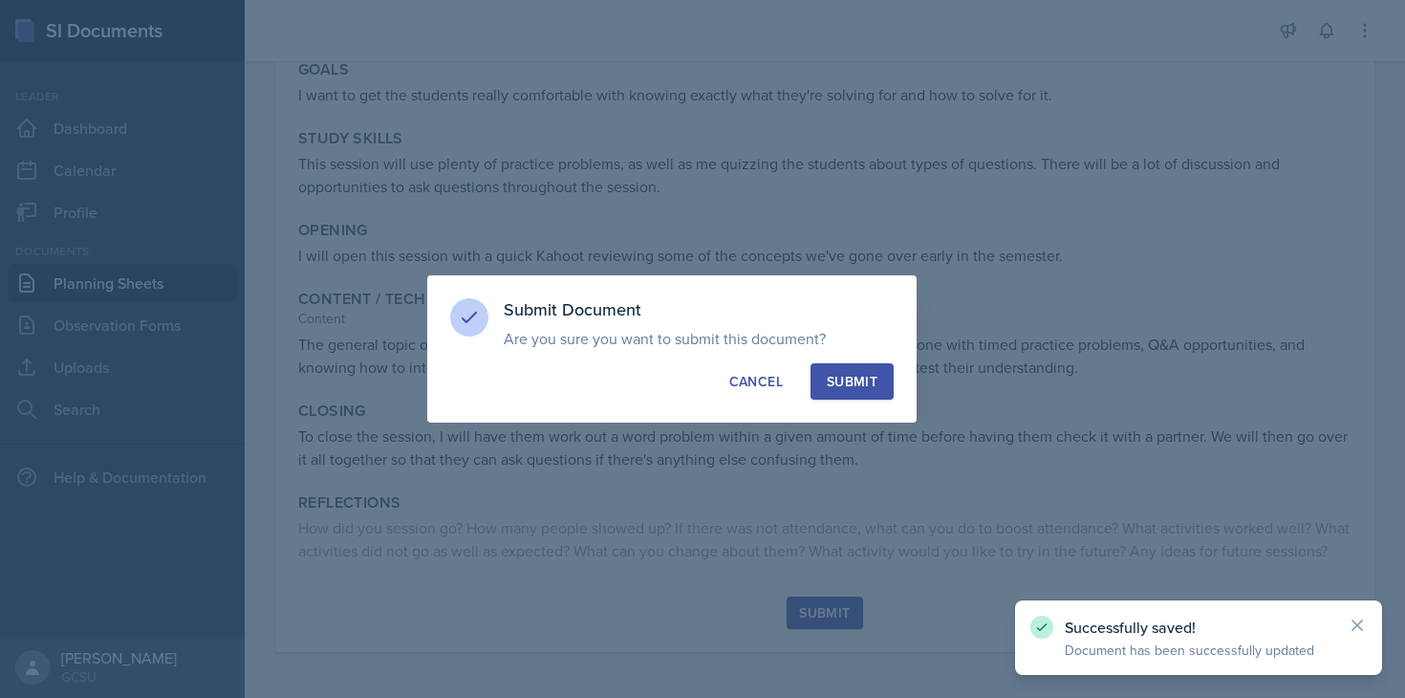
click at [872, 382] on div "Submit" at bounding box center [852, 381] width 51 height 19
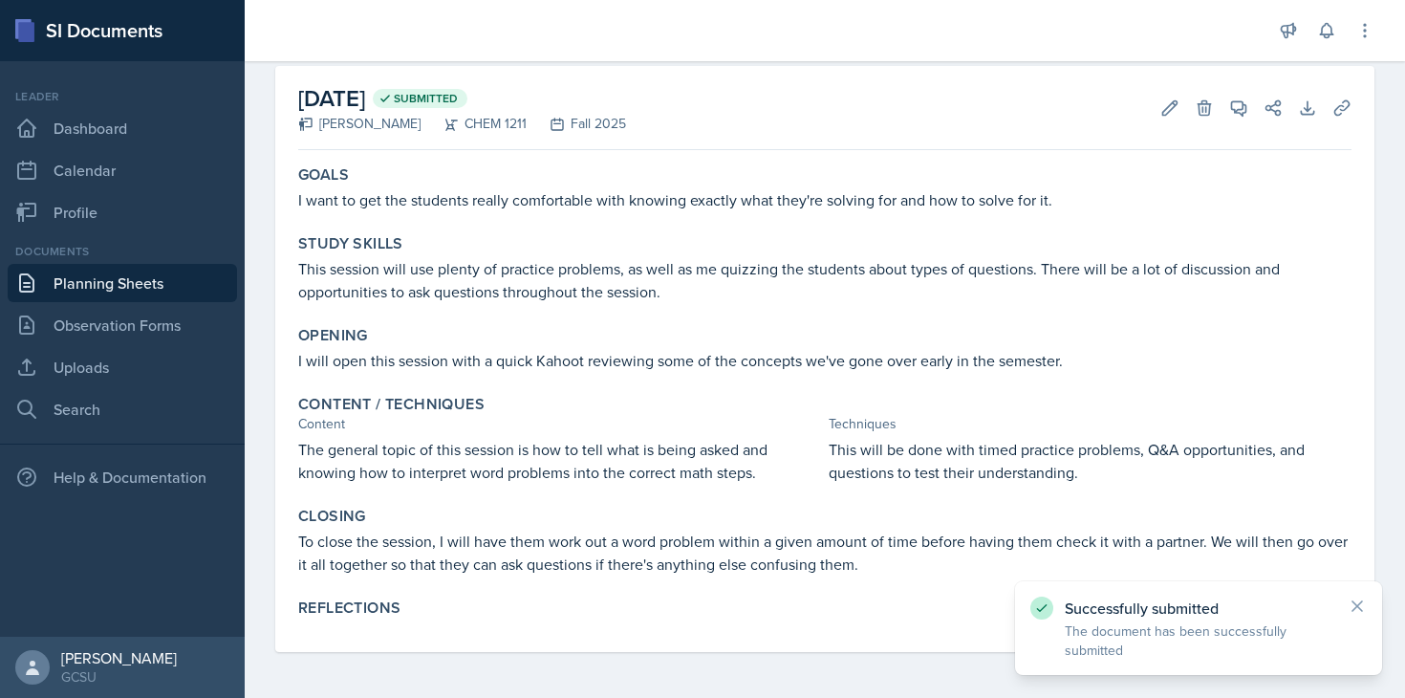
scroll to position [0, 0]
